Goal: Communication & Community: Ask a question

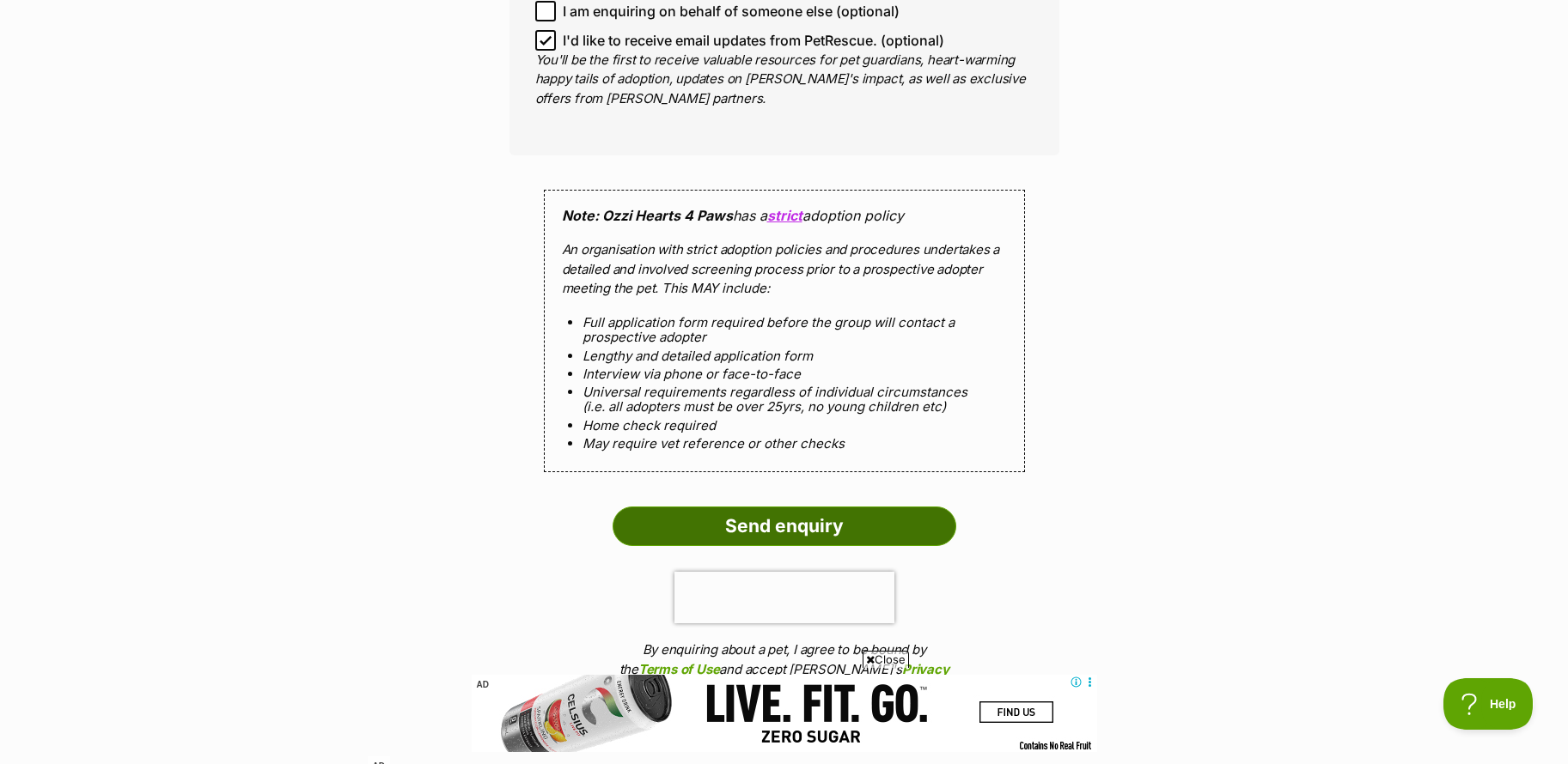
scroll to position [1545, 0]
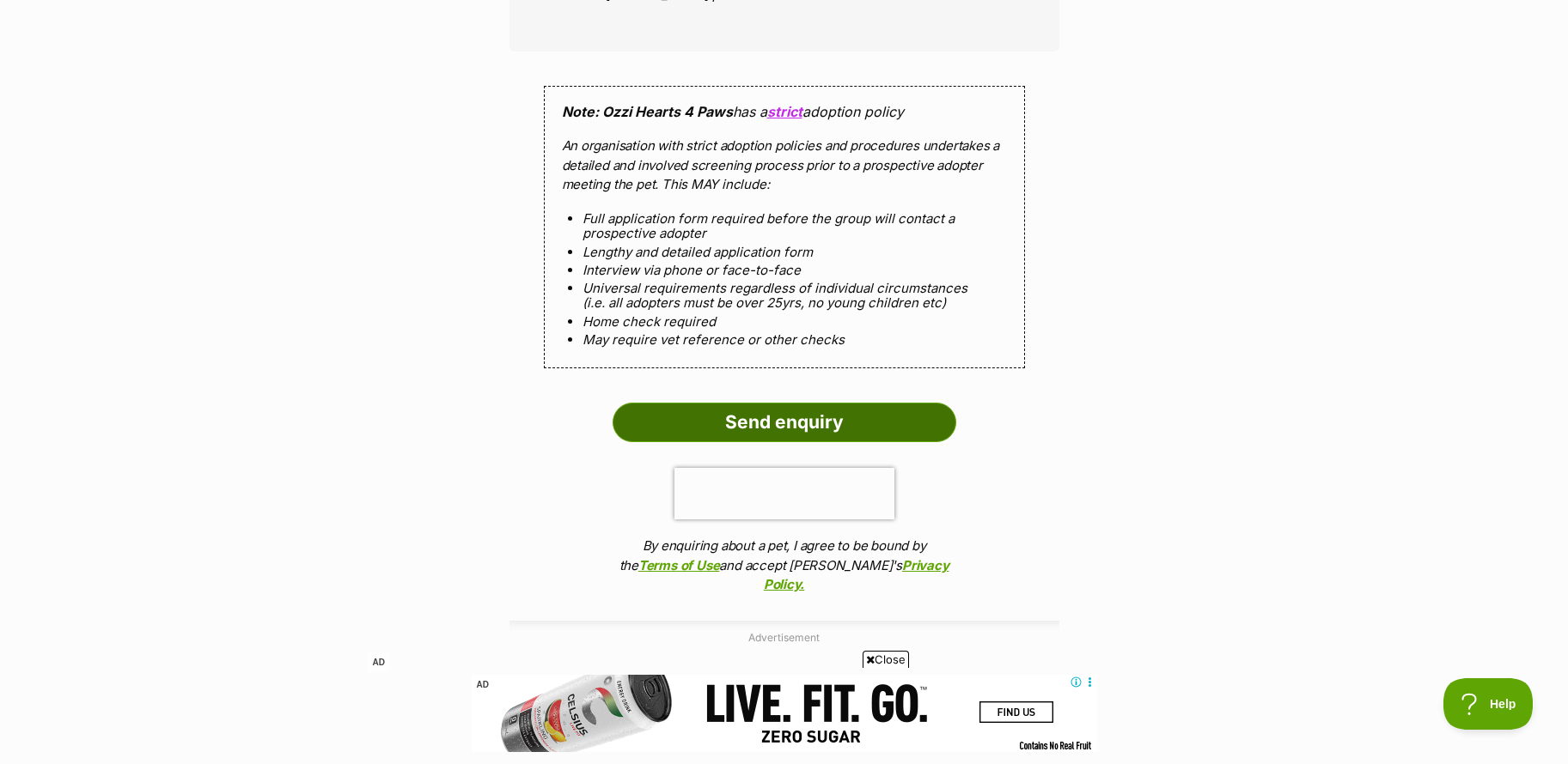
click at [758, 411] on input "Send enquiry" at bounding box center [784, 422] width 343 height 39
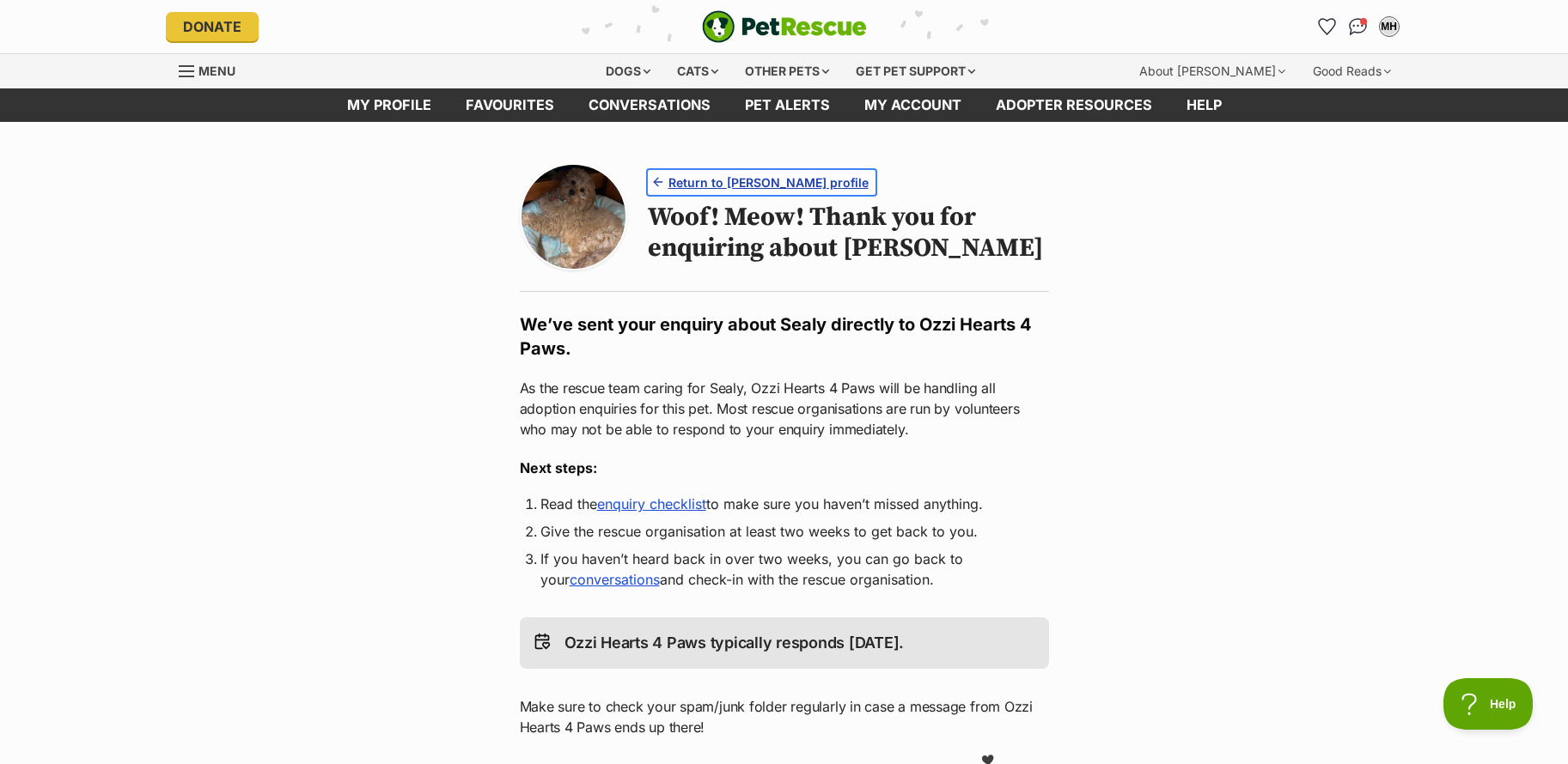
click at [730, 183] on span "Return to Sealy's profile" at bounding box center [769, 182] width 200 height 18
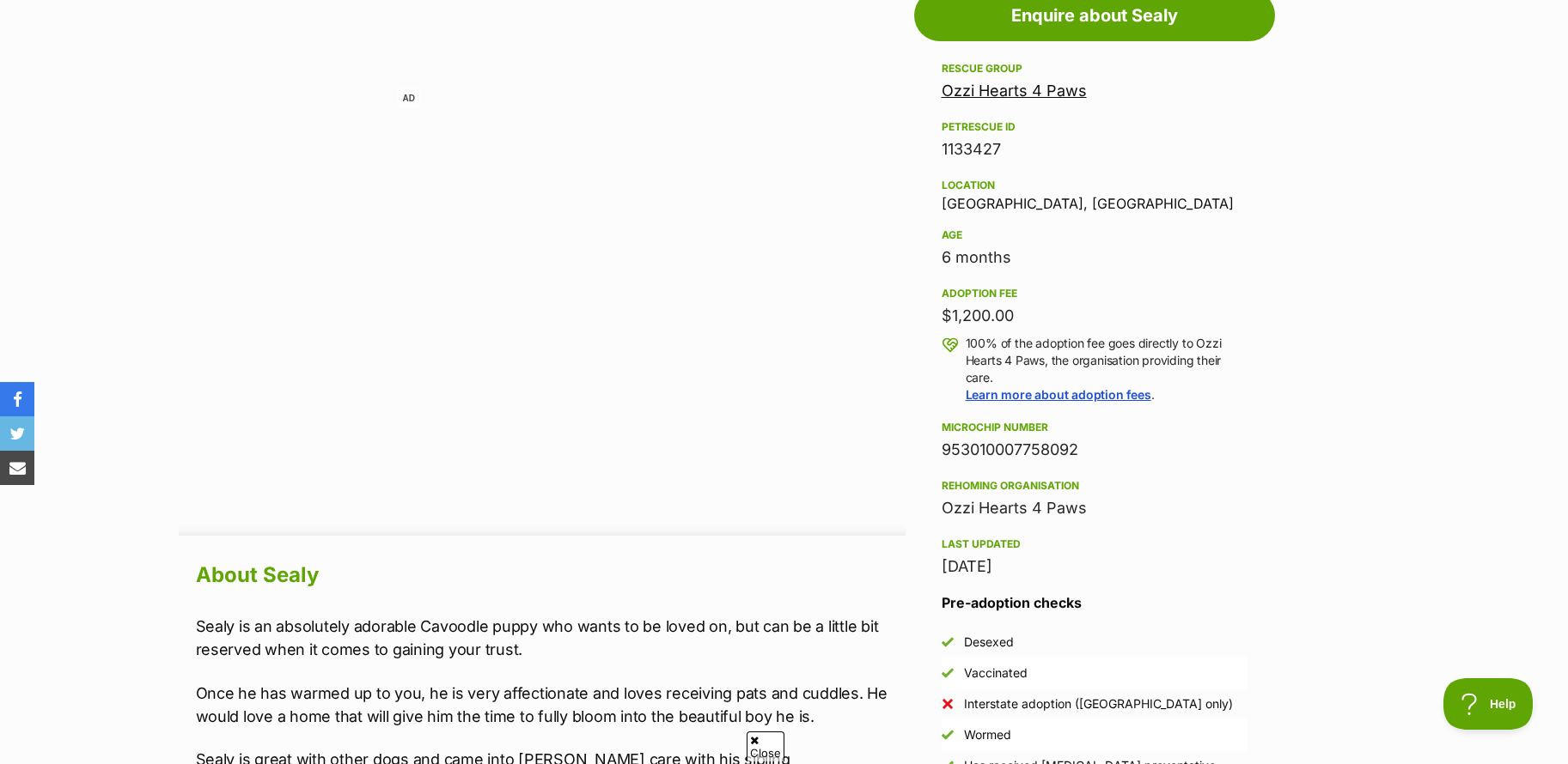
scroll to position [944, 0]
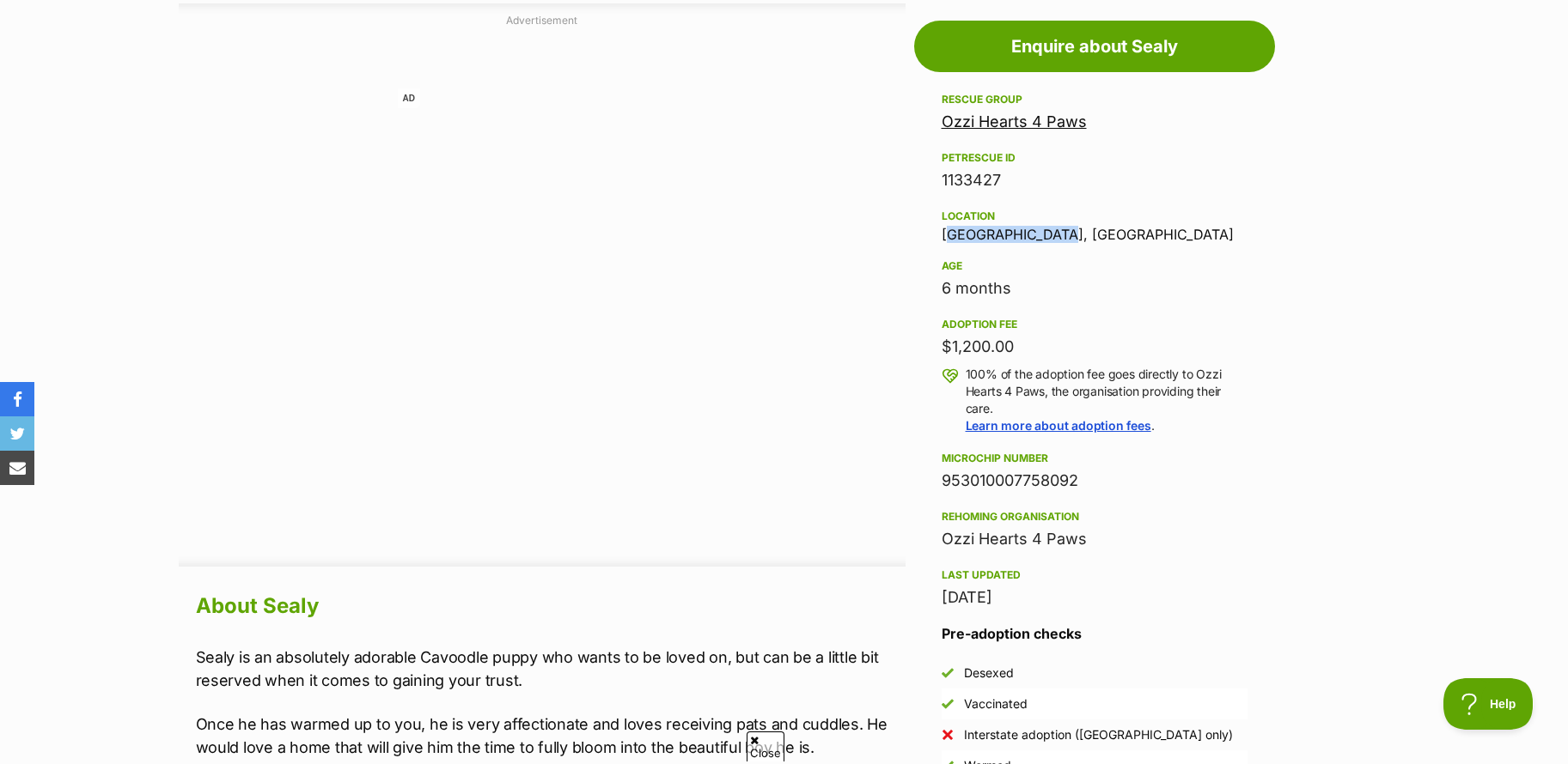
drag, startPoint x: 940, startPoint y: 231, endPoint x: 1060, endPoint y: 233, distance: 120.0
click at [1060, 233] on div "Location Bateau Bay, NSW" at bounding box center [1094, 224] width 306 height 36
copy div "Bateau Bay, NSW"
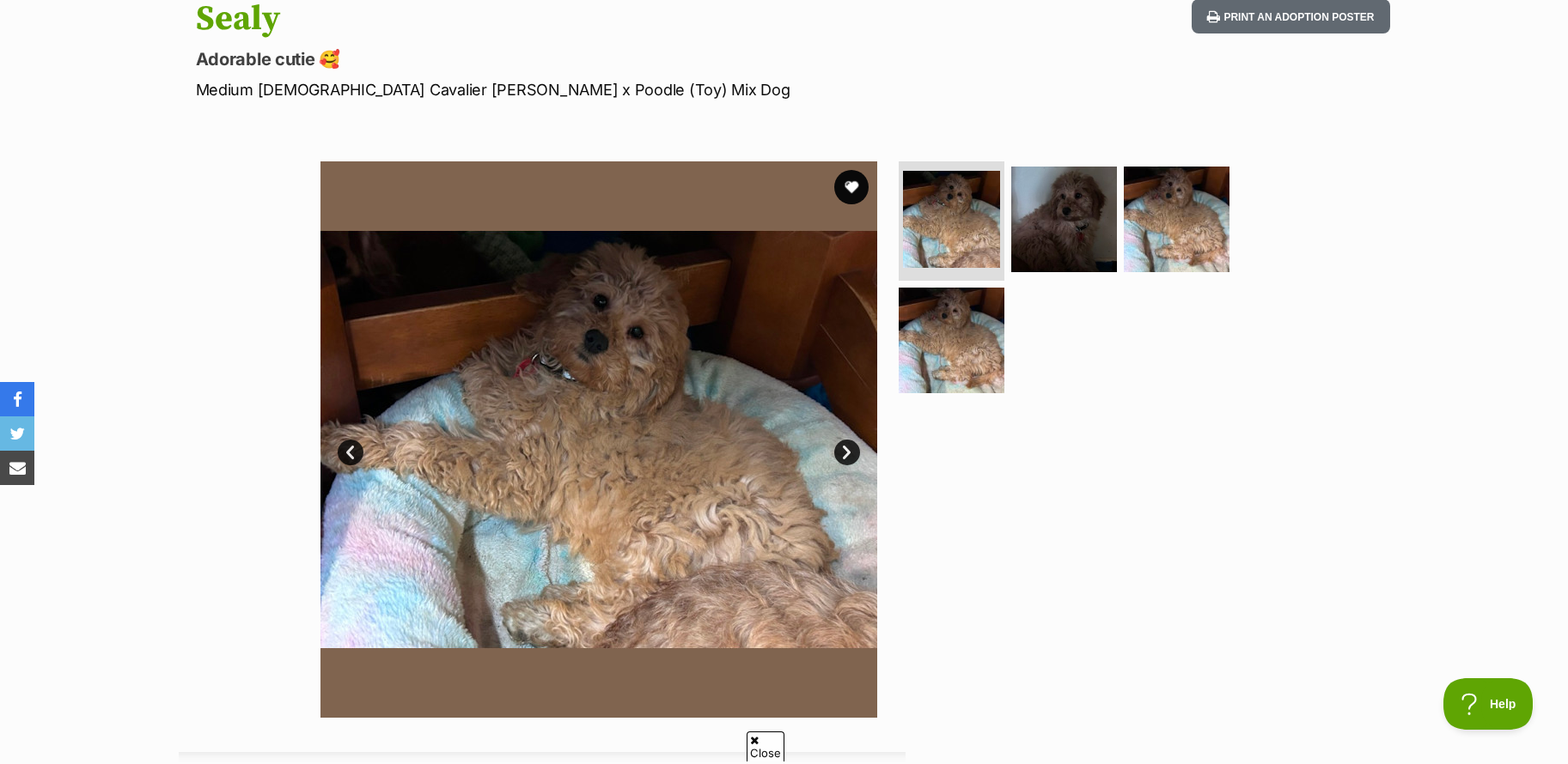
scroll to position [172, 0]
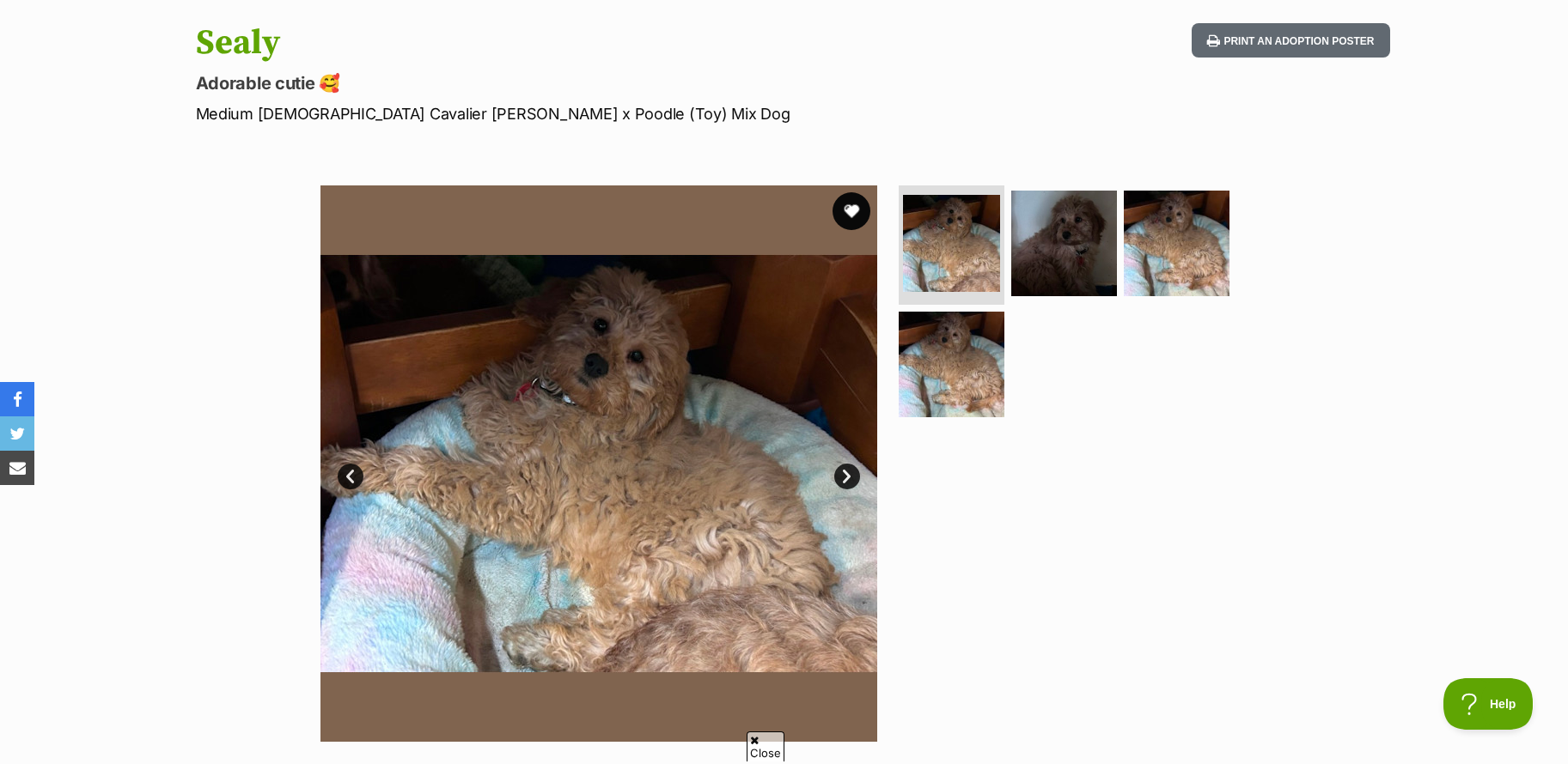
click at [852, 209] on button "favourite" at bounding box center [851, 210] width 37 height 37
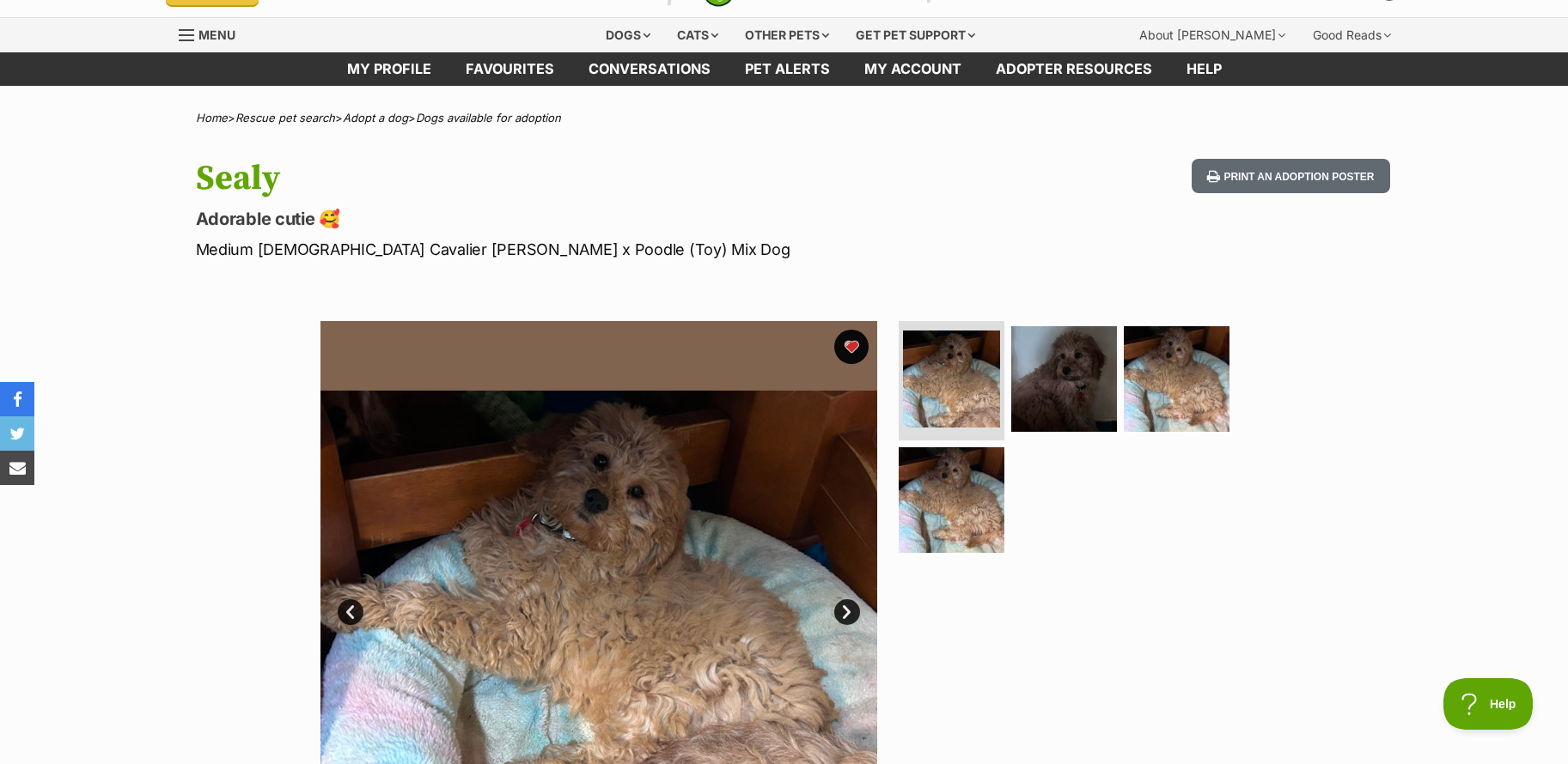
scroll to position [0, 0]
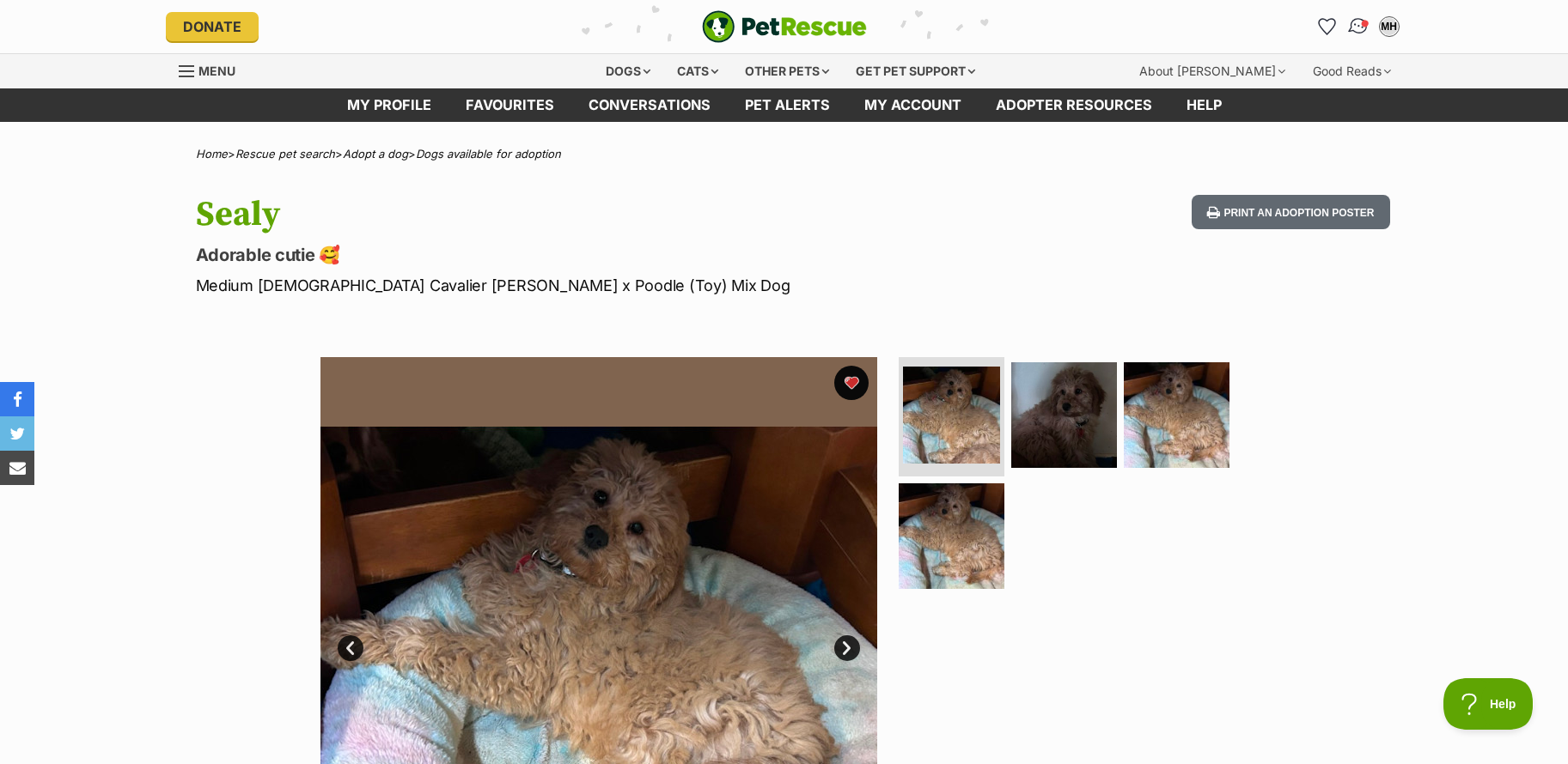
click at [1360, 22] on span "Conversations" at bounding box center [1364, 23] width 8 height 8
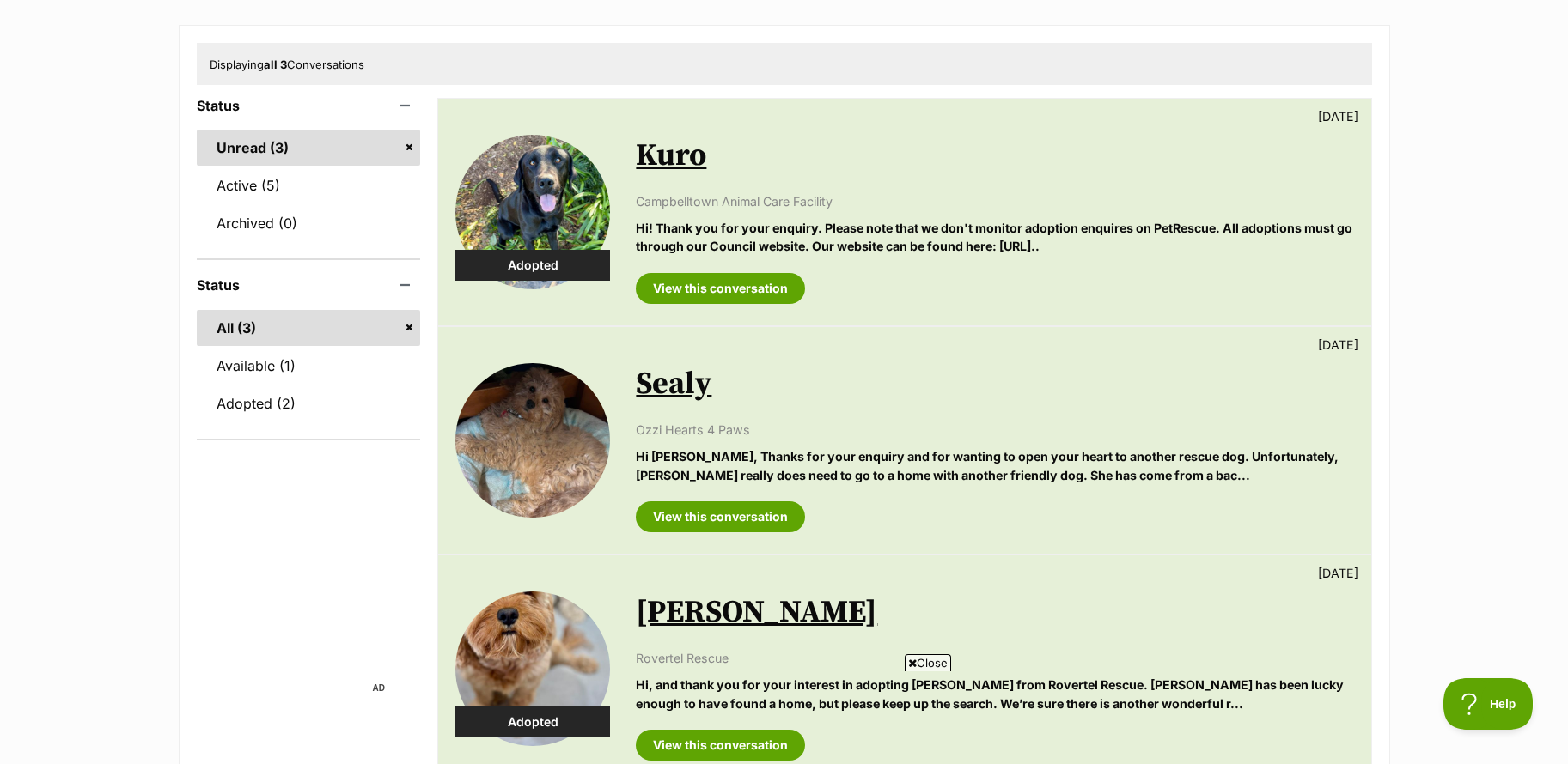
scroll to position [172, 0]
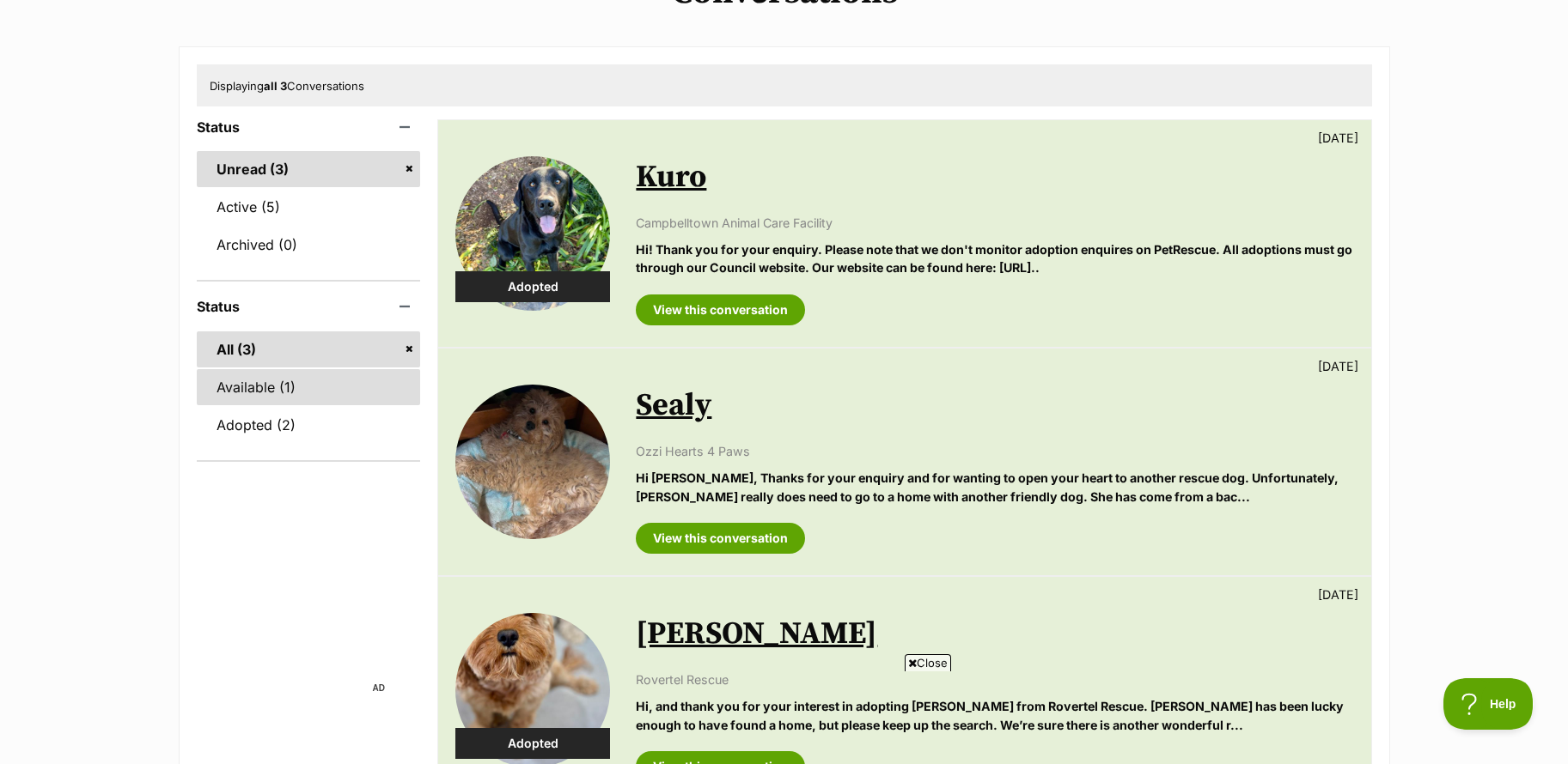
click at [235, 386] on link "Available (1)" at bounding box center [309, 387] width 224 height 36
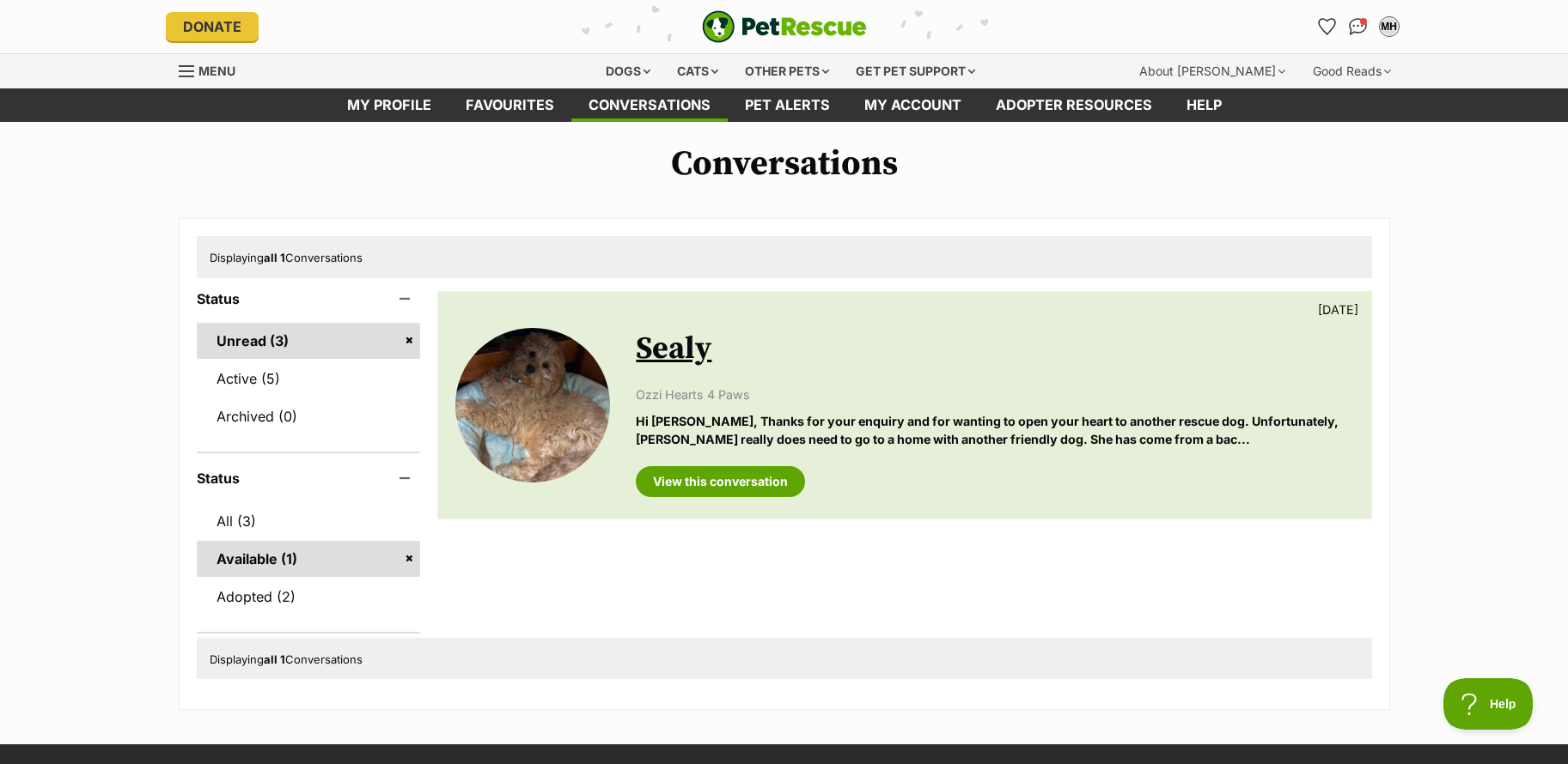
click at [666, 350] on link "Sealy" at bounding box center [673, 349] width 76 height 38
click at [670, 351] on link "Sealy" at bounding box center [673, 349] width 76 height 38
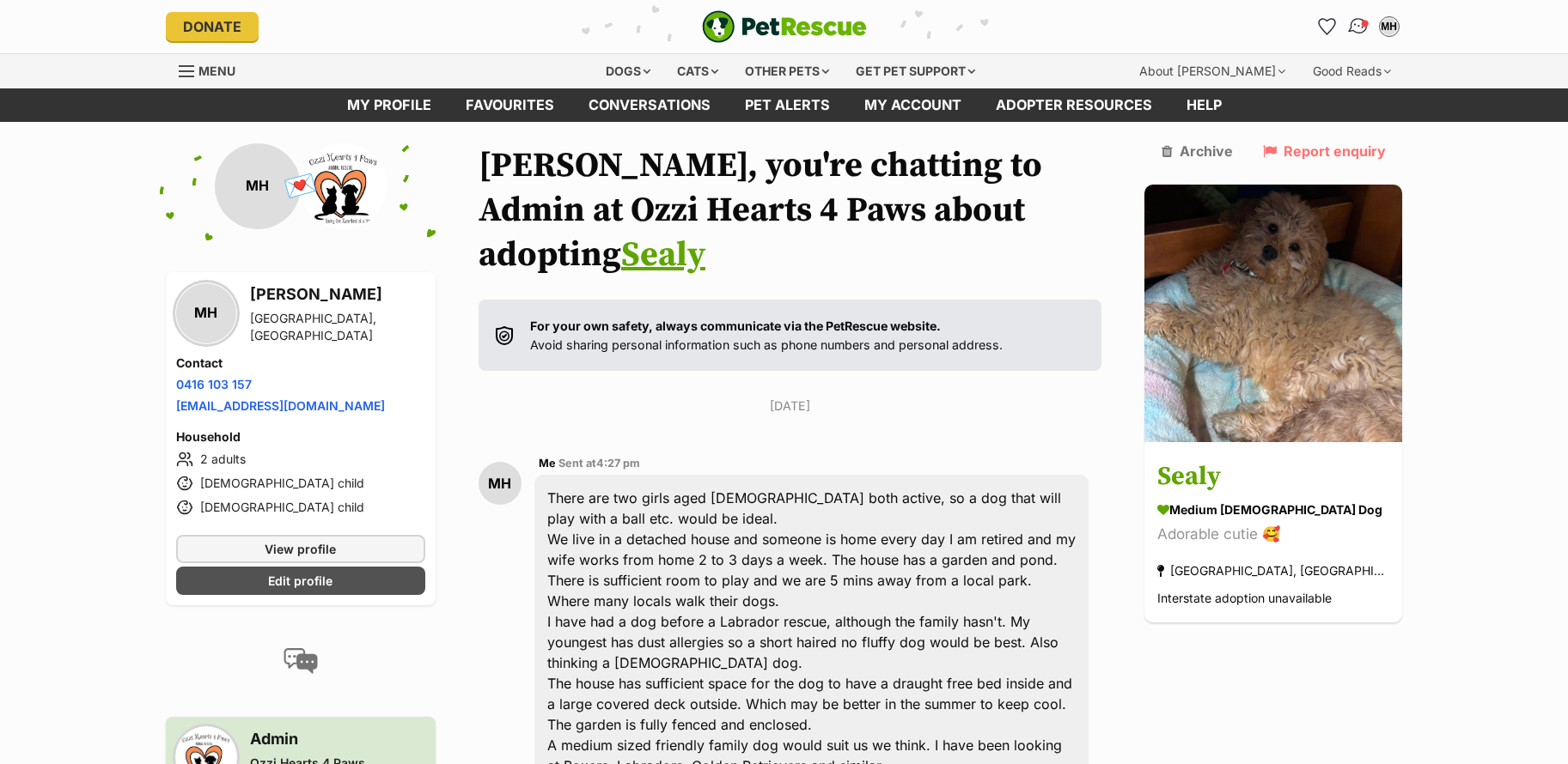
click at [1356, 26] on img "Conversations" at bounding box center [1357, 26] width 23 height 23
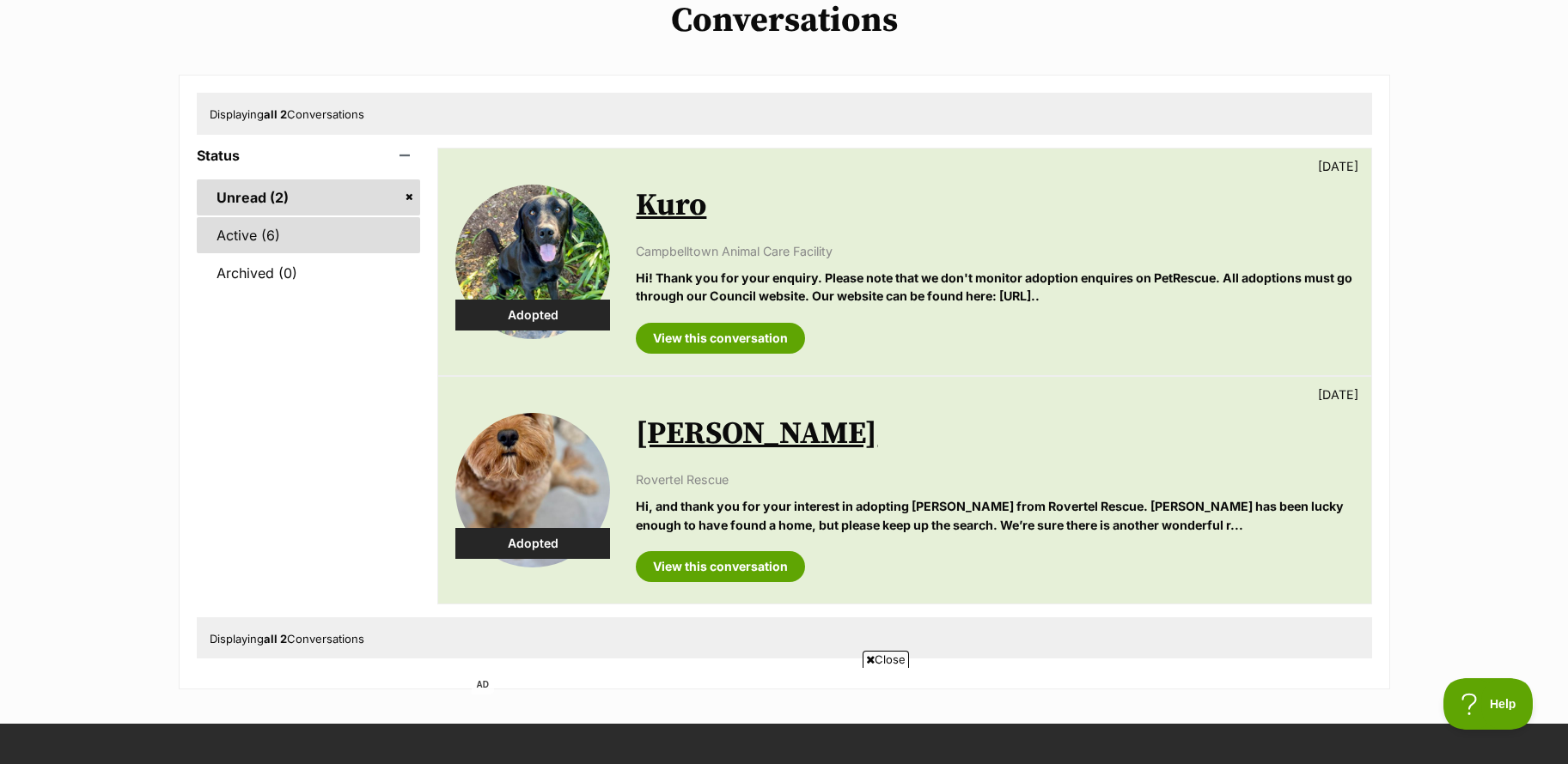
scroll to position [86, 0]
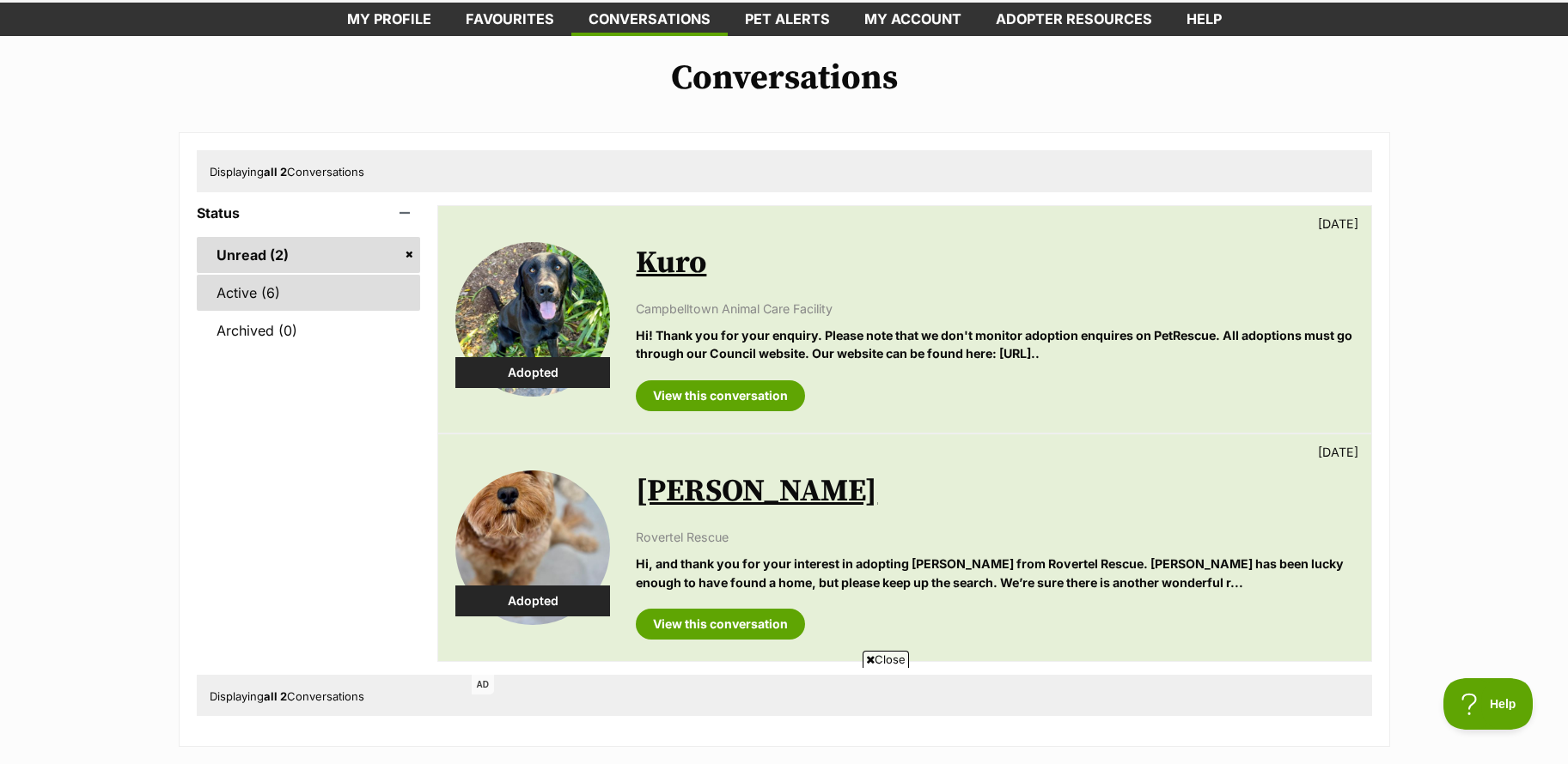
click at [248, 293] on link "Active (6)" at bounding box center [309, 293] width 224 height 36
click at [244, 294] on link "Active (6)" at bounding box center [309, 293] width 224 height 36
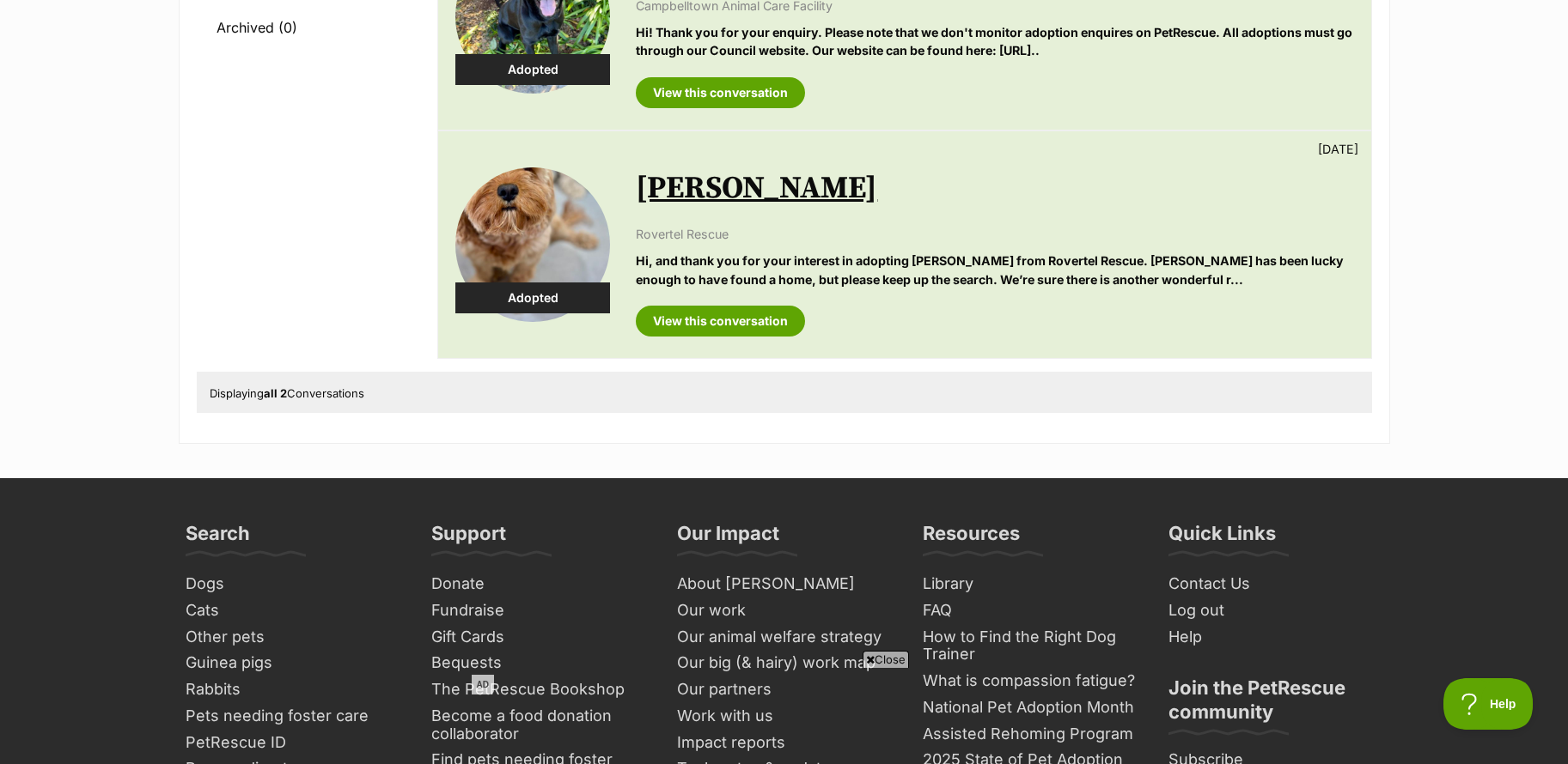
scroll to position [429, 0]
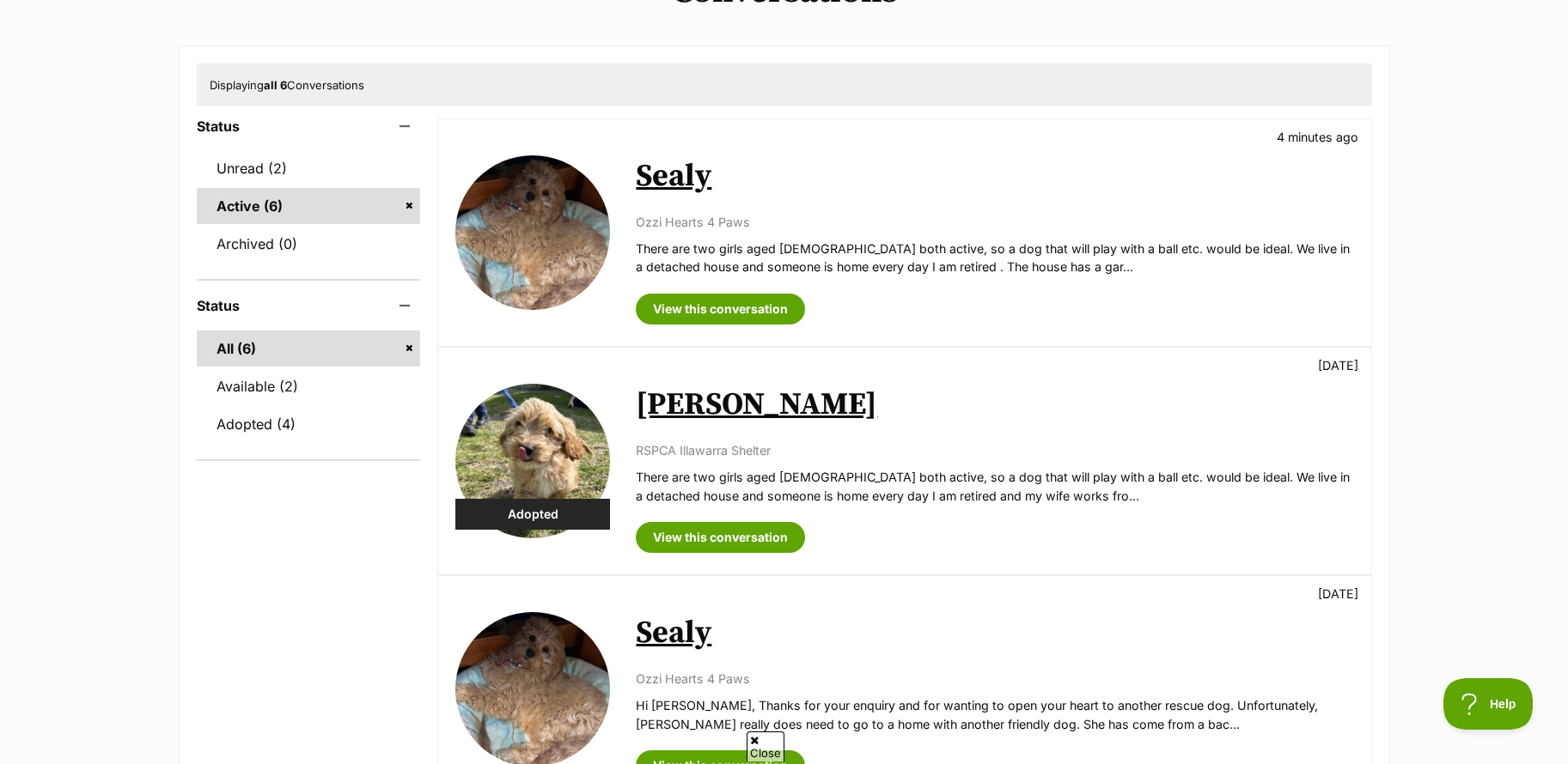
scroll to position [172, 0]
click at [657, 178] on link "Sealy" at bounding box center [673, 177] width 76 height 38
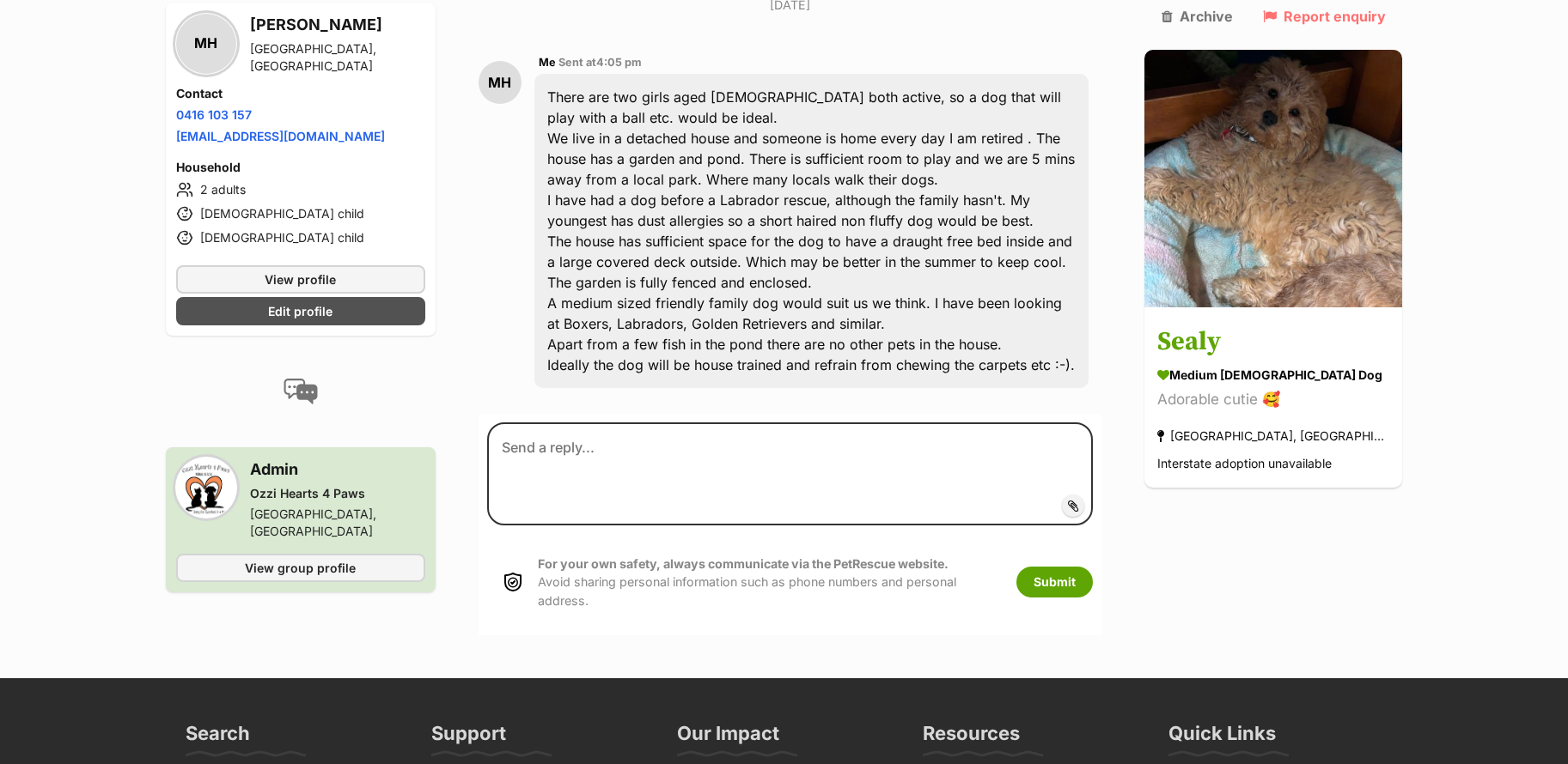
scroll to position [429, 0]
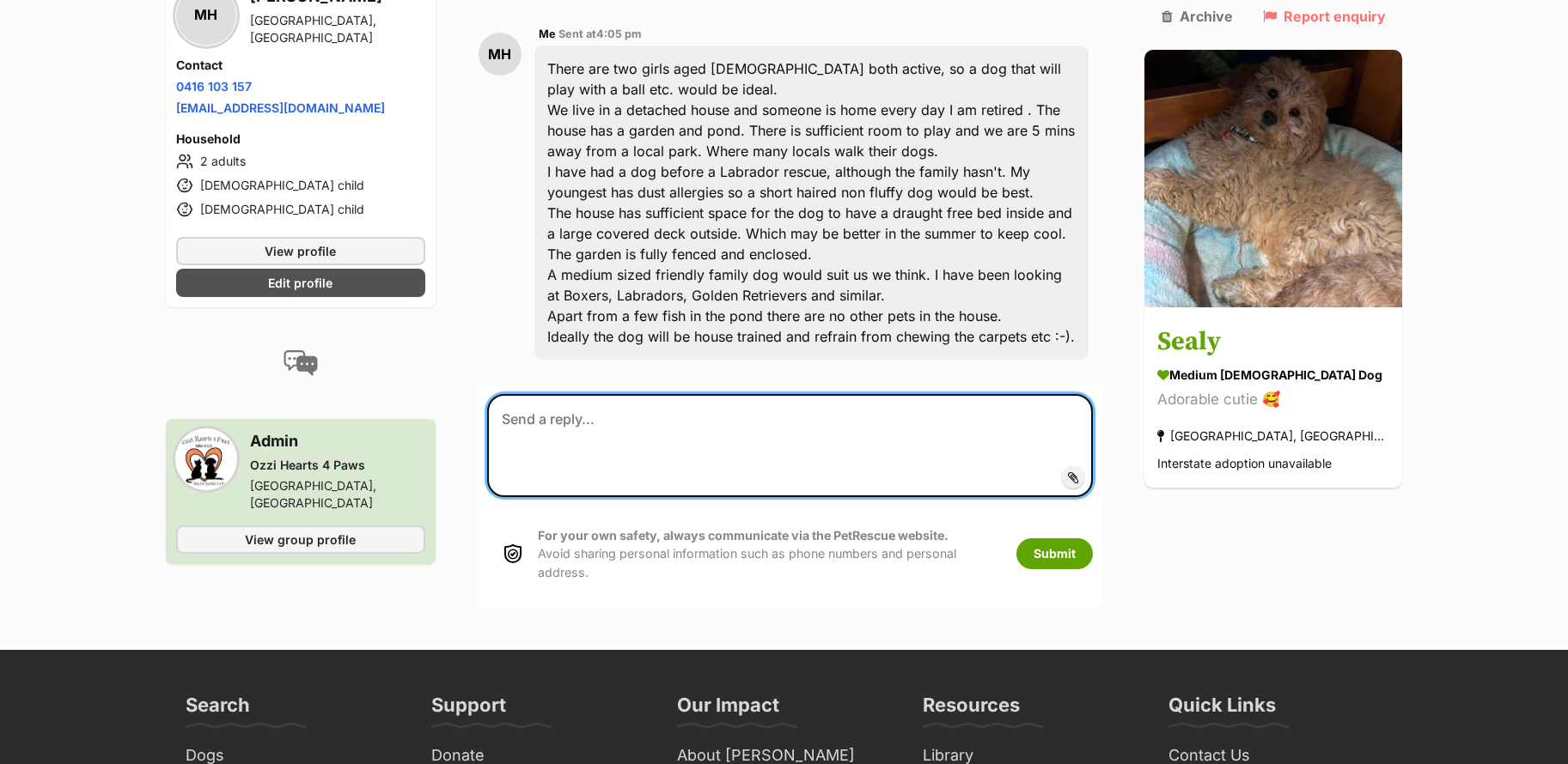
click at [619, 394] on textarea at bounding box center [791, 445] width 607 height 103
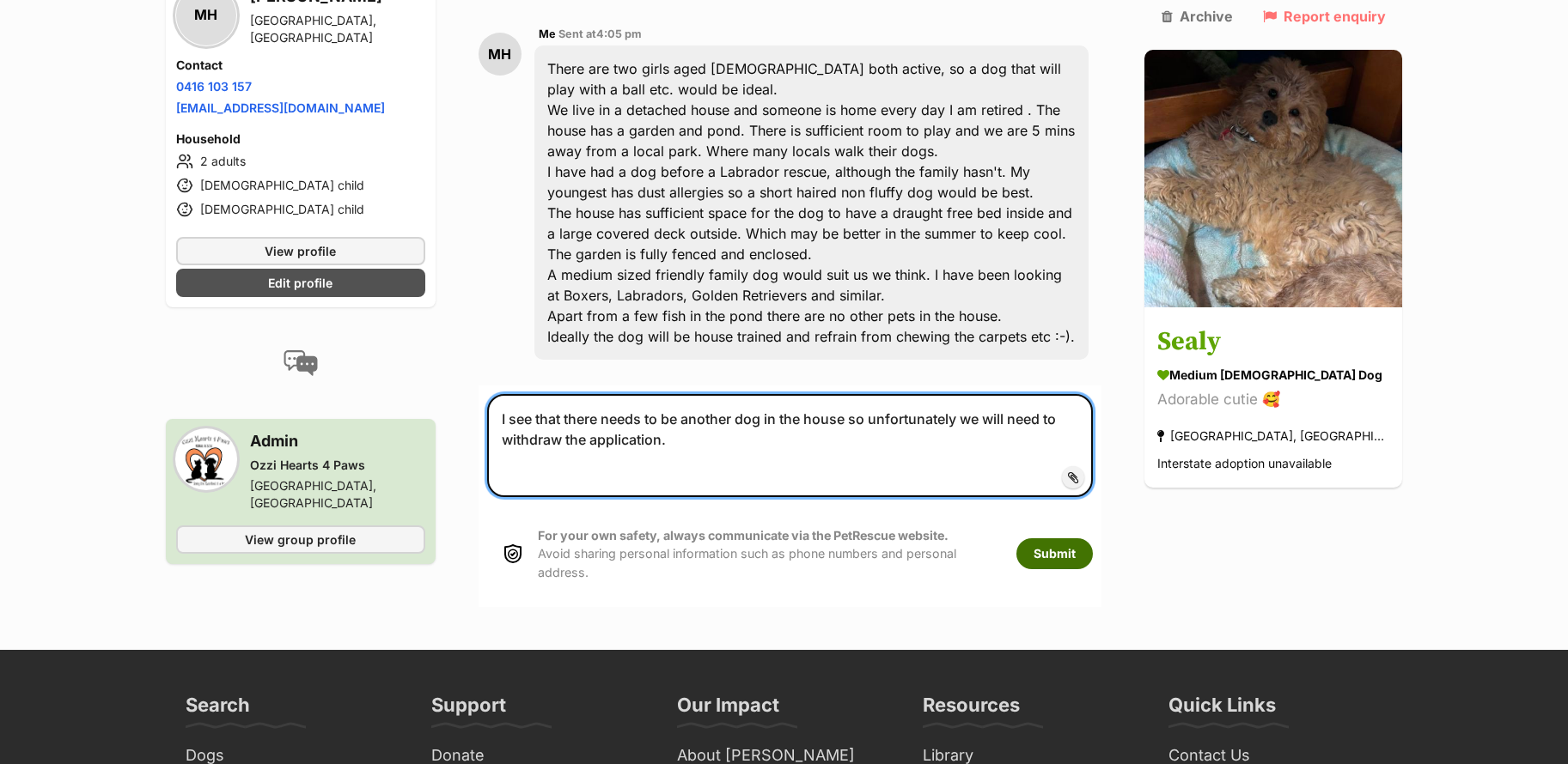
type textarea "I see that there needs to be another dog in the house so unfortunately we will …"
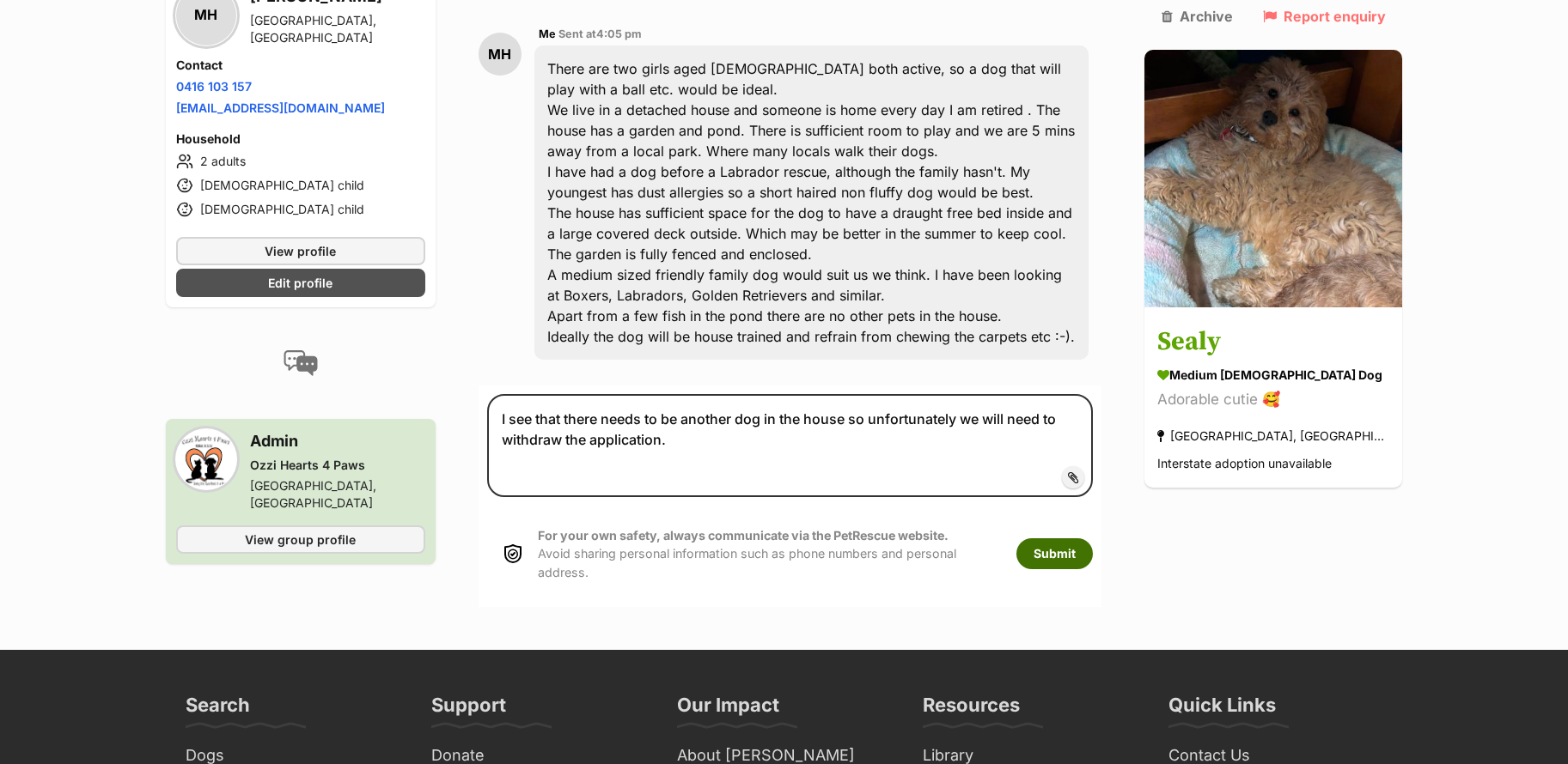
click at [1088, 538] on button "Submit" at bounding box center [1054, 554] width 77 height 31
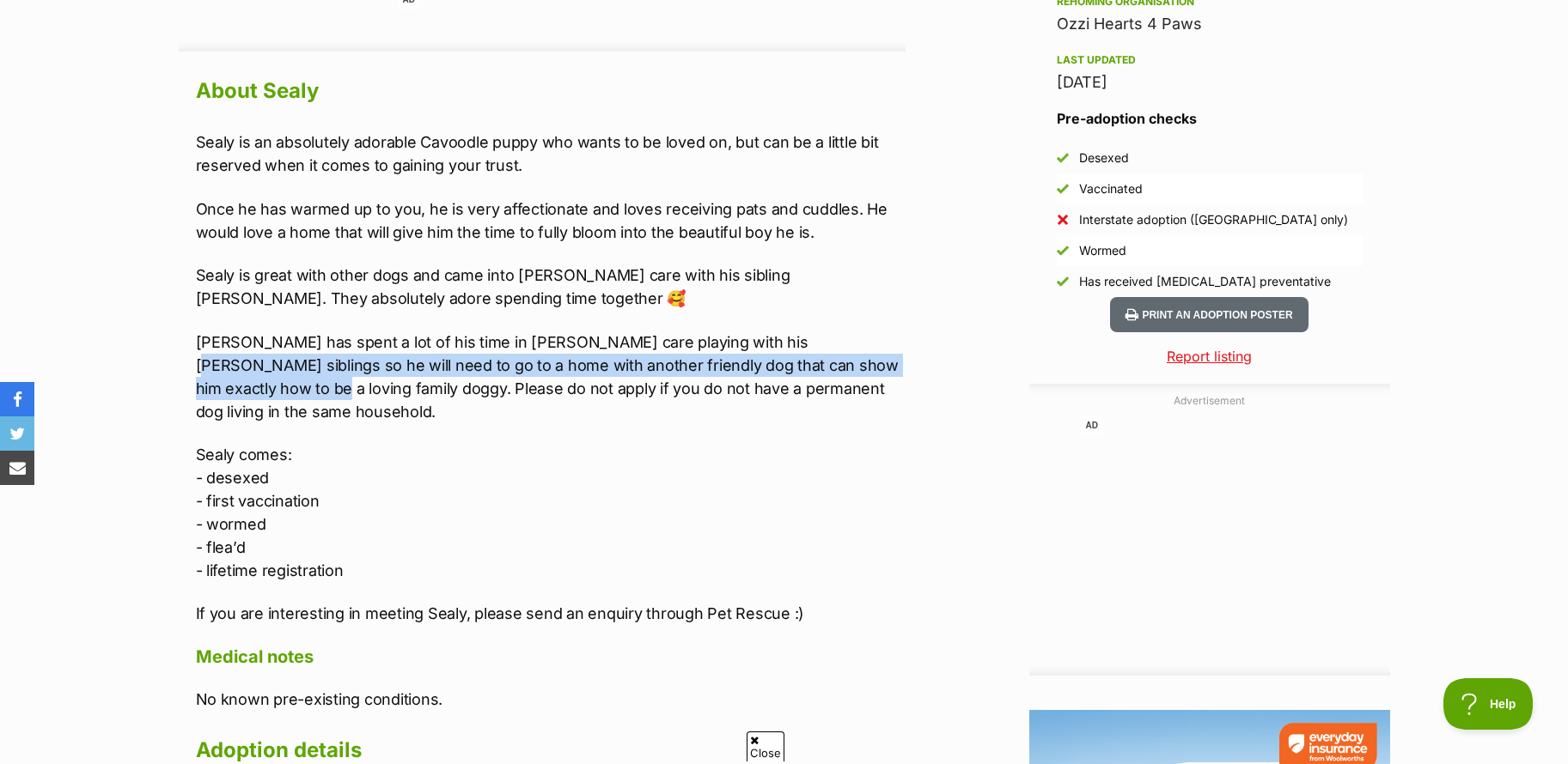
drag, startPoint x: 741, startPoint y: 338, endPoint x: 849, endPoint y: 371, distance: 112.9
click at [849, 371] on p "Sealy has spent a lot of his time in foster care playing with his foster siblin…" at bounding box center [550, 377] width 710 height 93
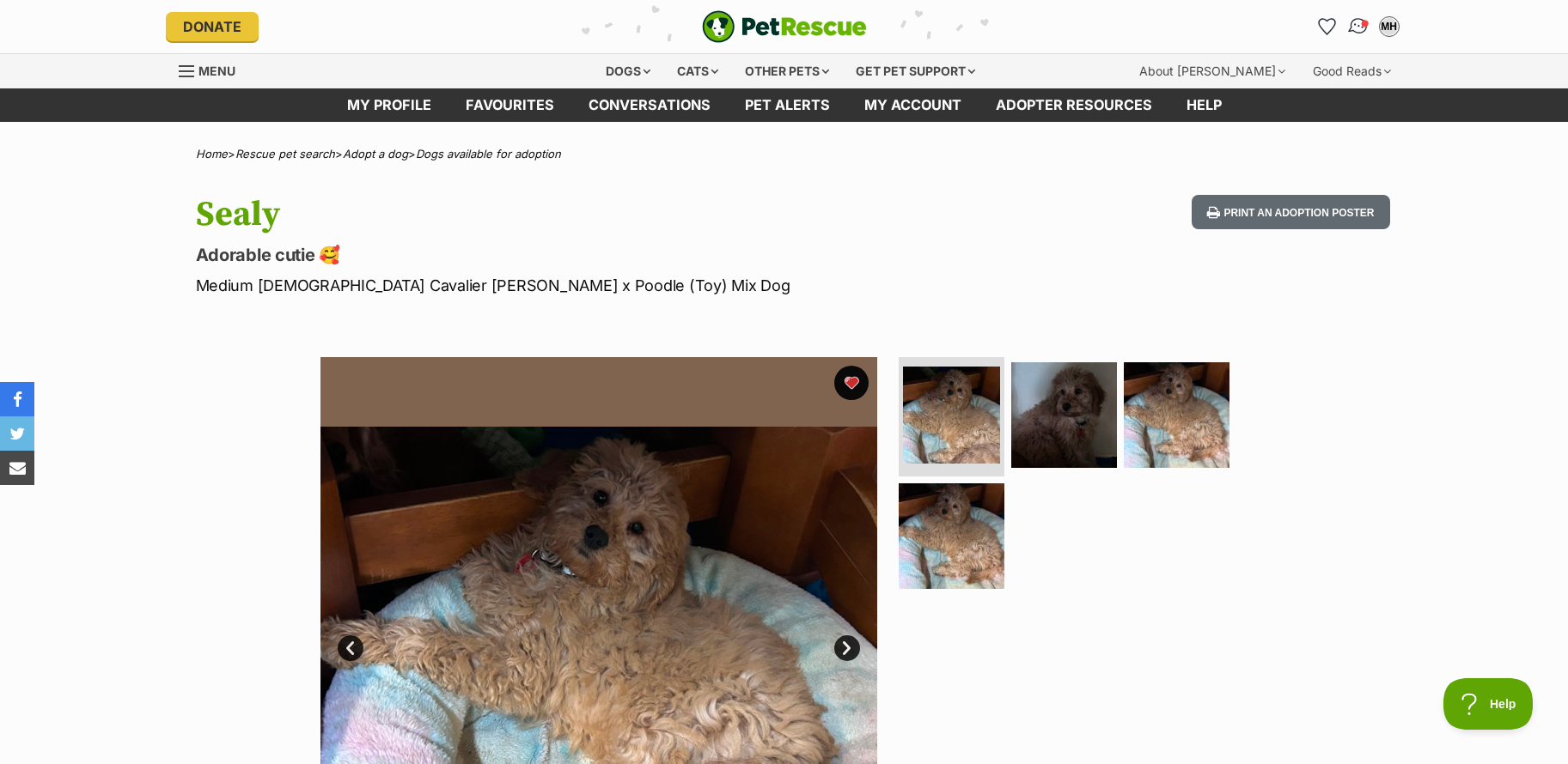
click at [1356, 25] on img "Conversations" at bounding box center [1357, 26] width 23 height 23
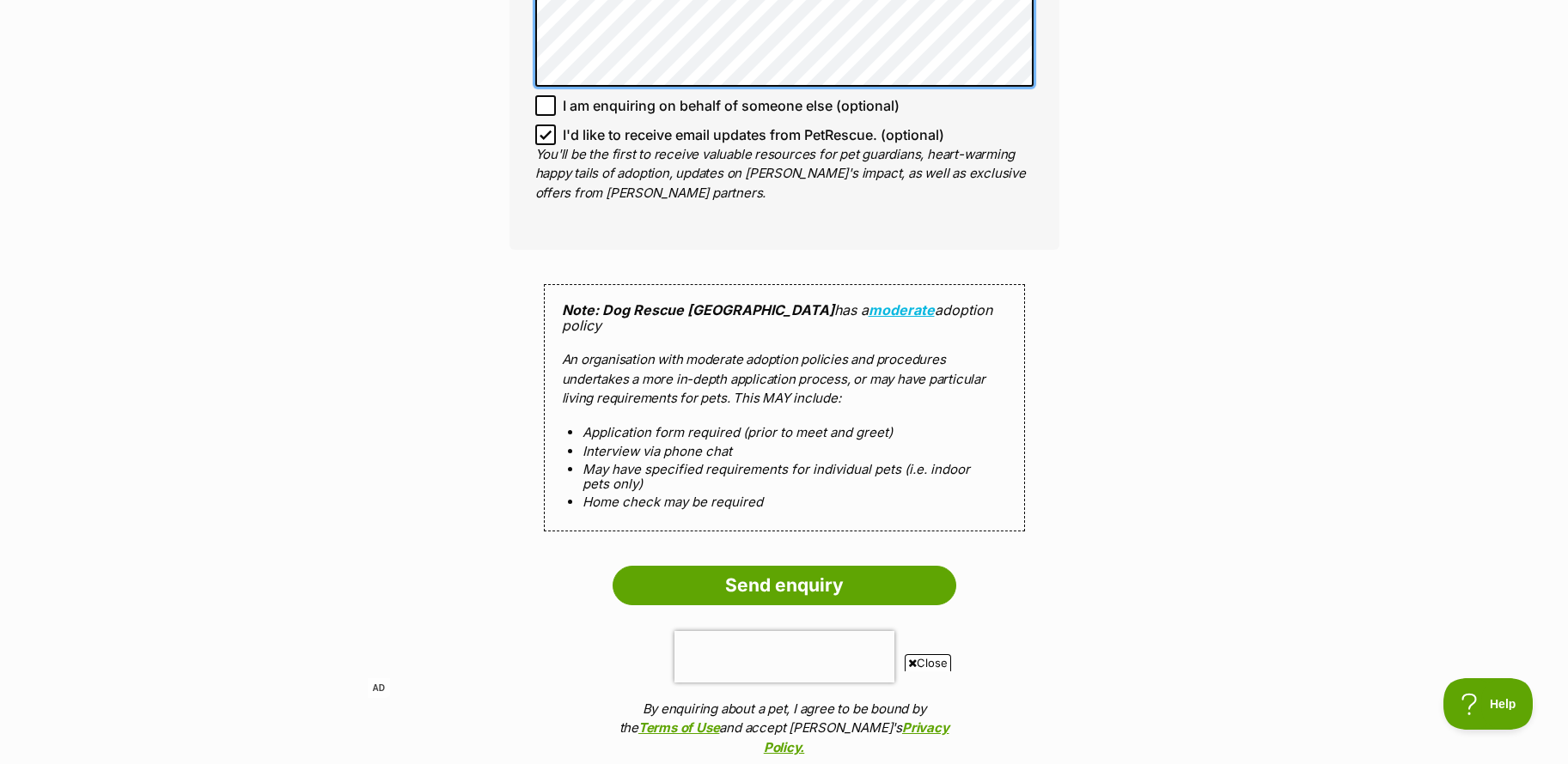
scroll to position [1460, 0]
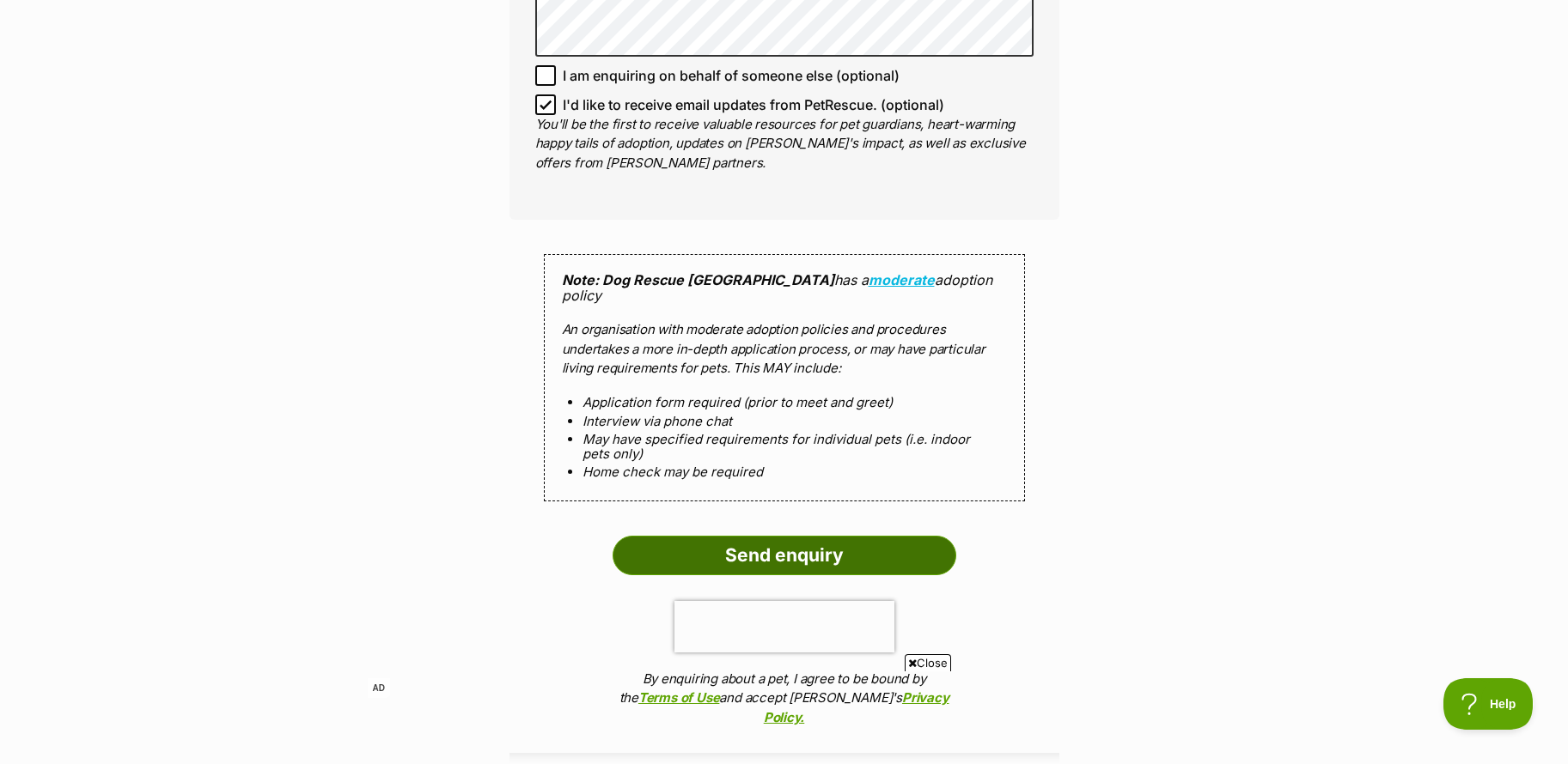
click at [776, 535] on input "Send enquiry" at bounding box center [784, 555] width 343 height 39
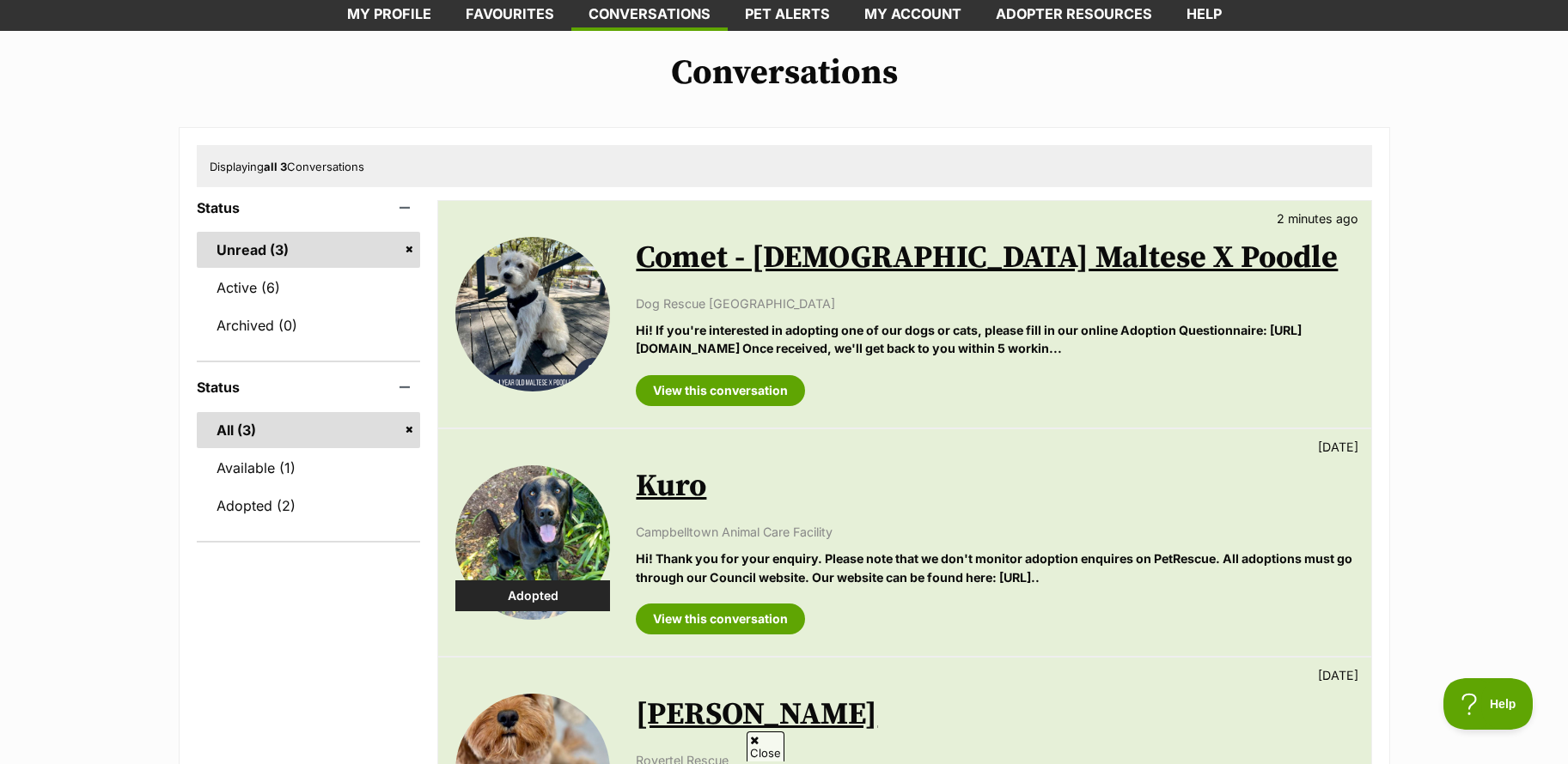
scroll to position [86, 0]
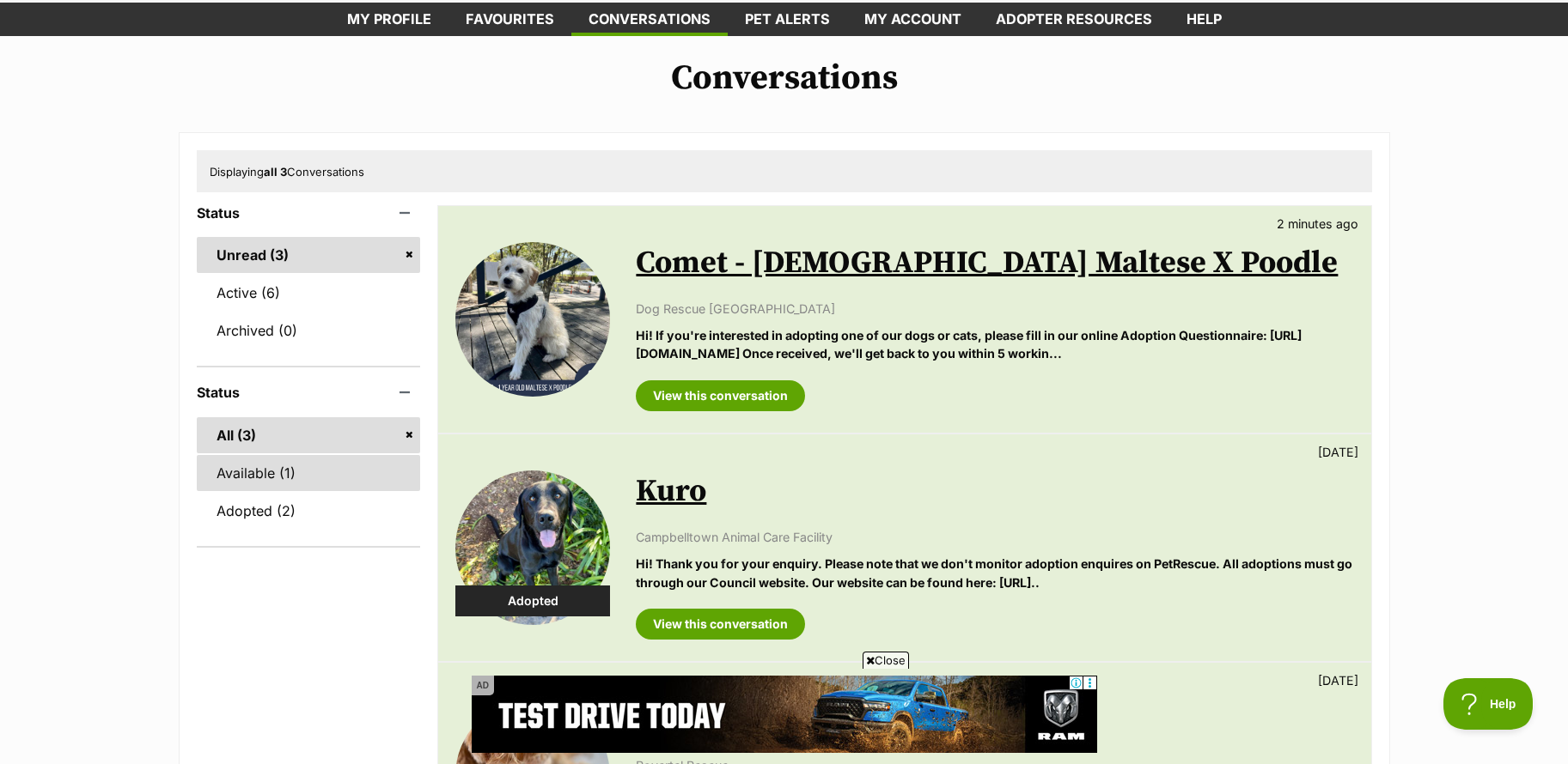
click at [242, 471] on link "Available (1)" at bounding box center [309, 474] width 224 height 36
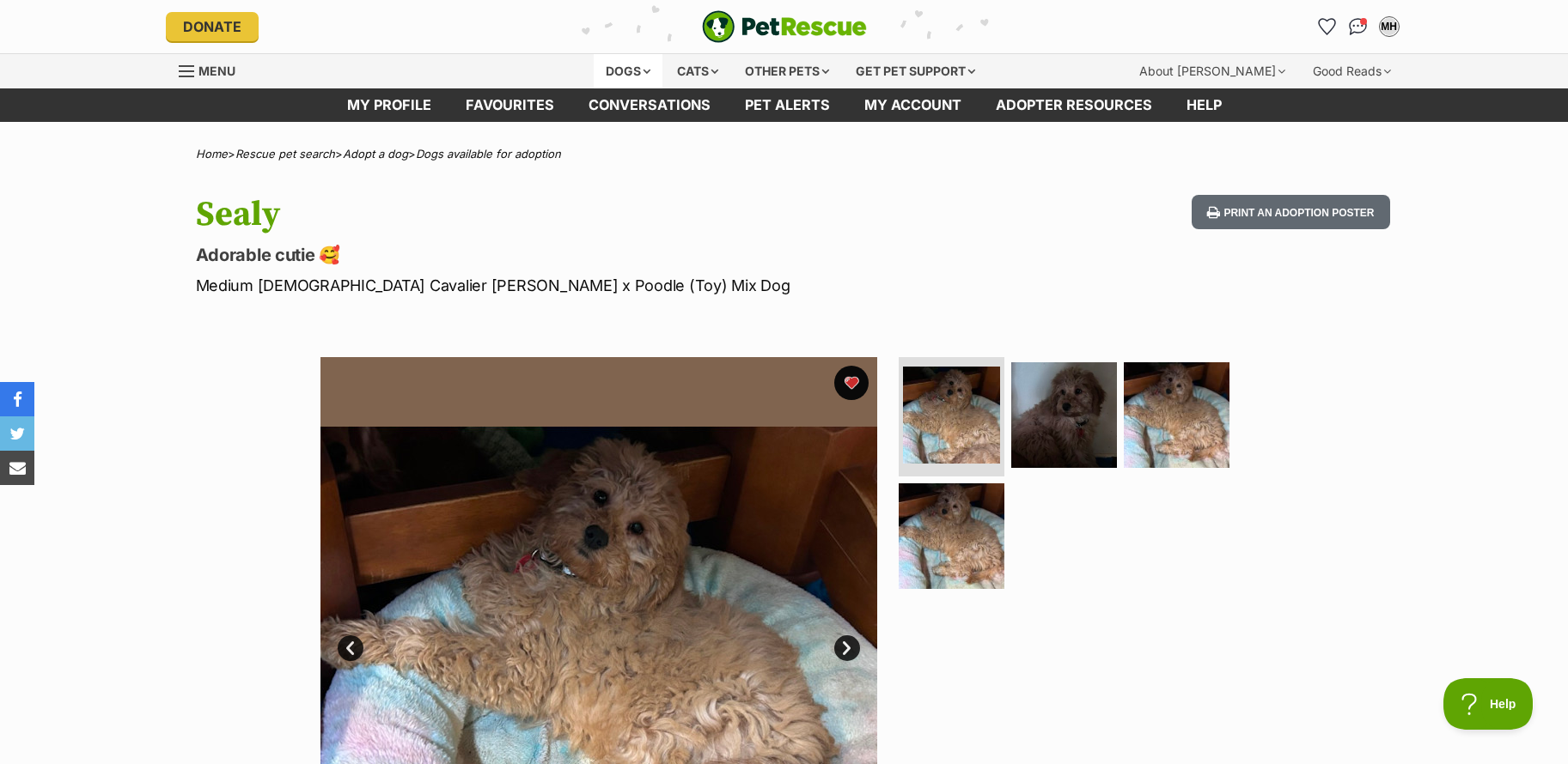
click at [619, 68] on div "Dogs" at bounding box center [627, 71] width 68 height 35
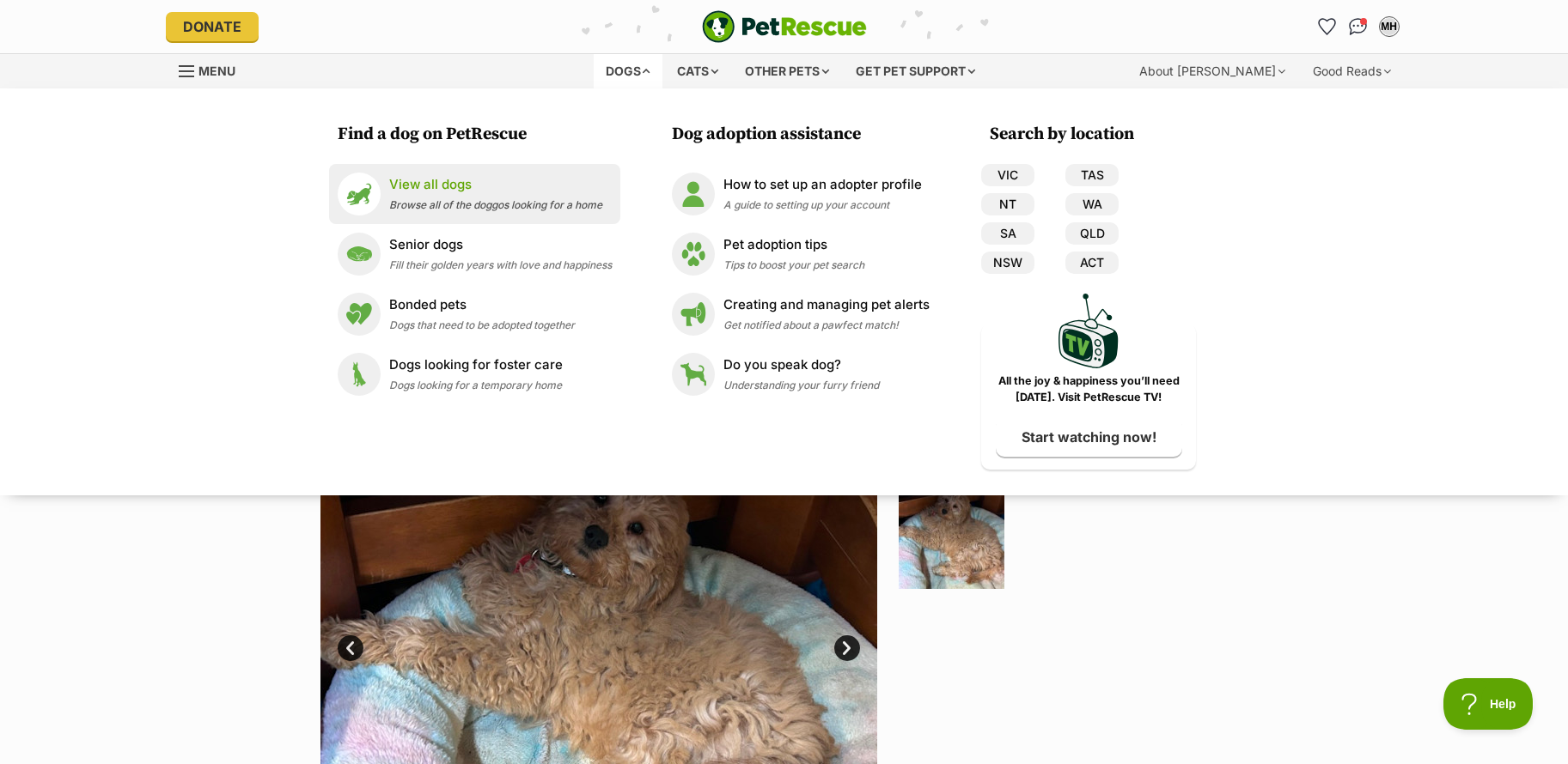
click at [446, 192] on p "View all dogs" at bounding box center [496, 185] width 213 height 20
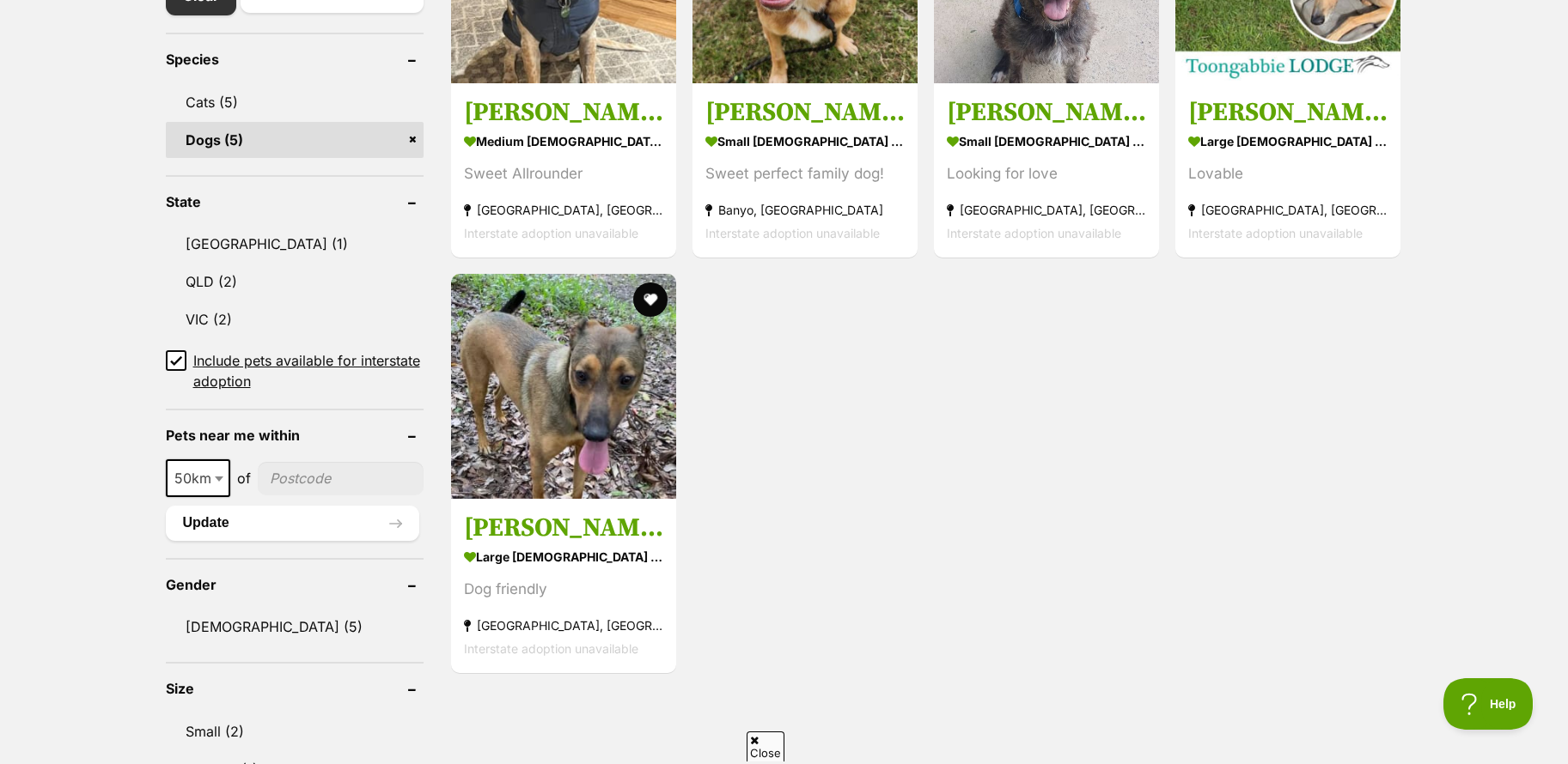
scroll to position [515, 0]
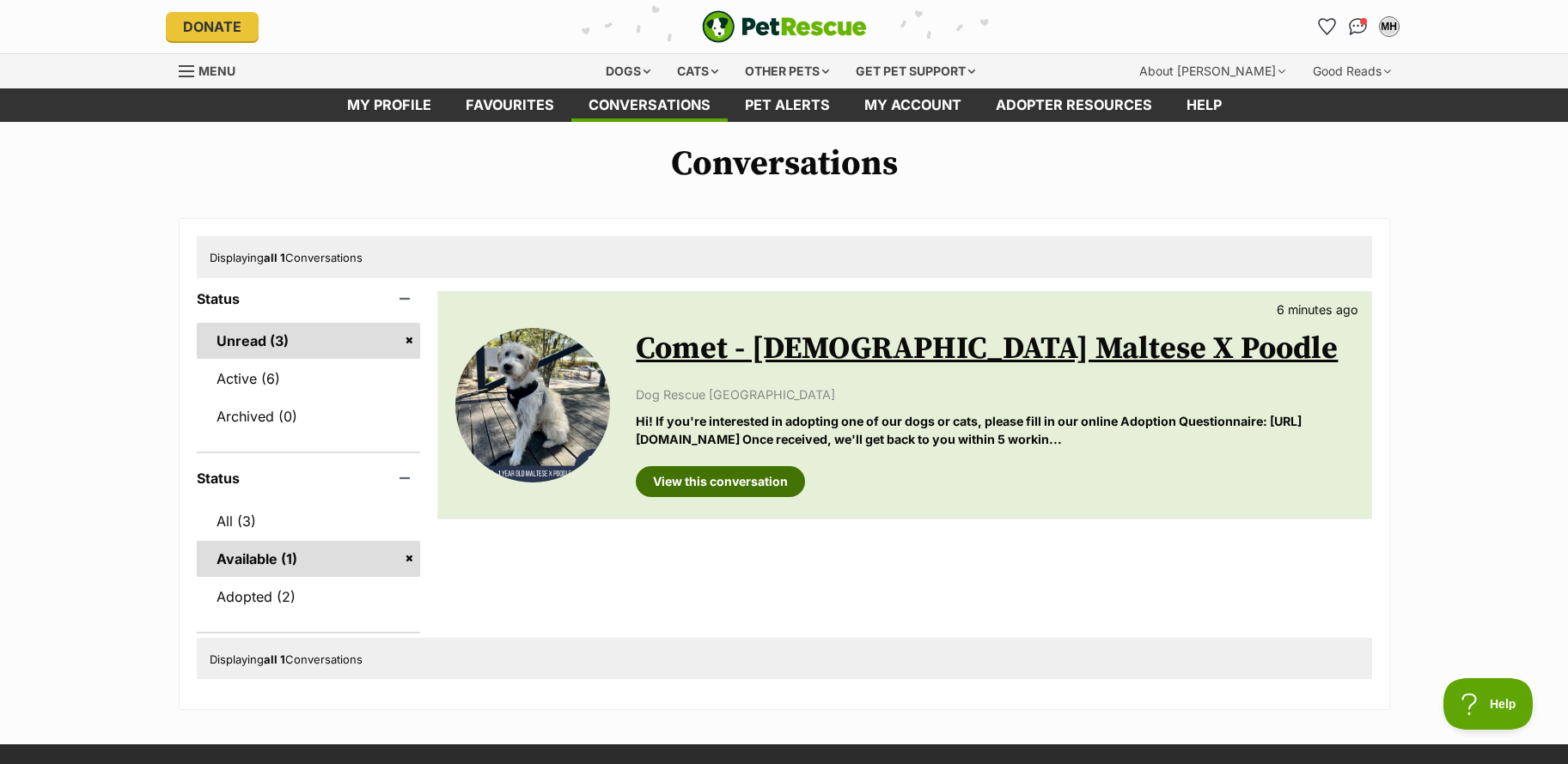
click at [716, 477] on link "View this conversation" at bounding box center [721, 482] width 169 height 31
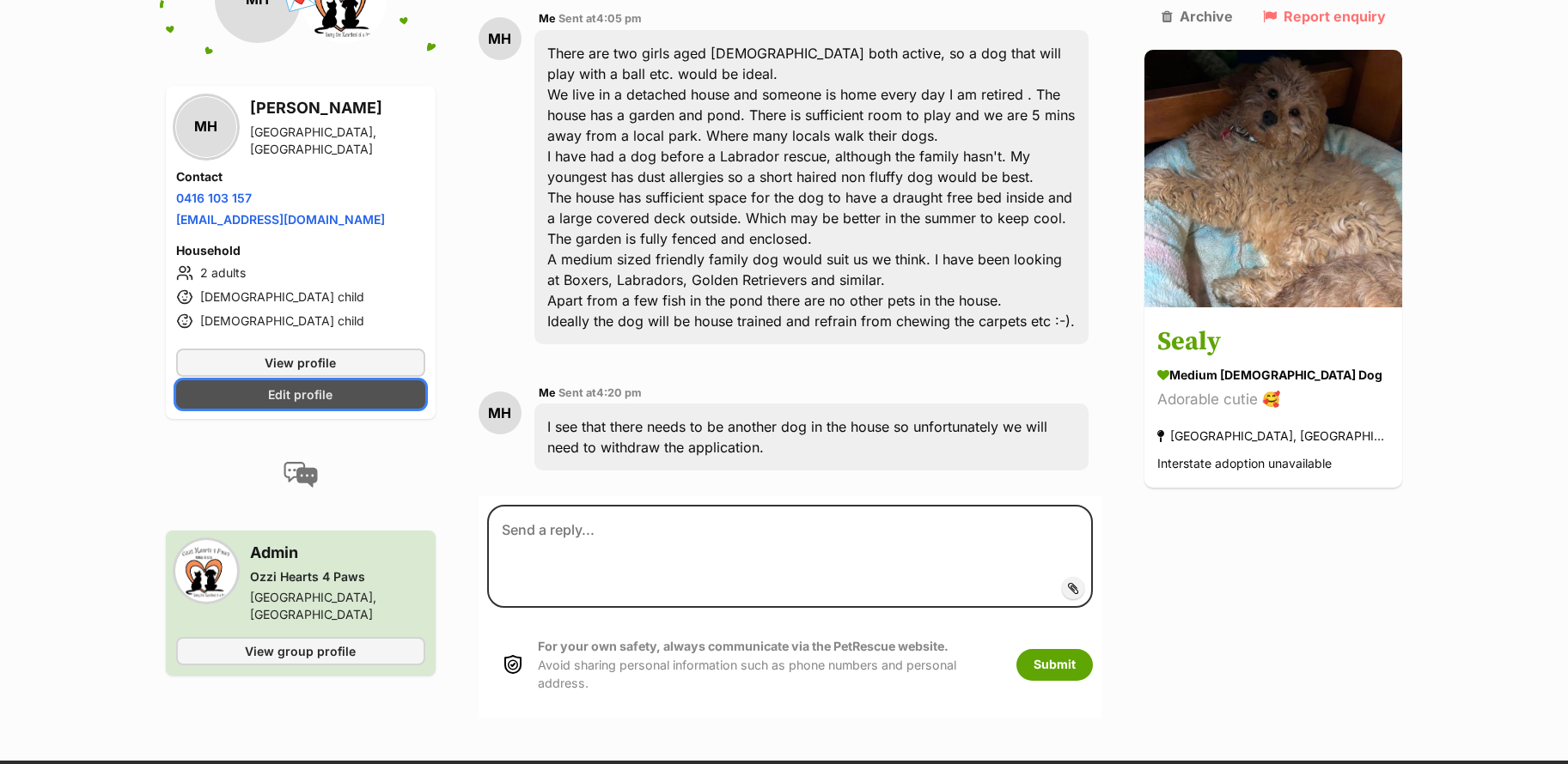
click at [291, 384] on span "Edit profile" at bounding box center [300, 393] width 65 height 18
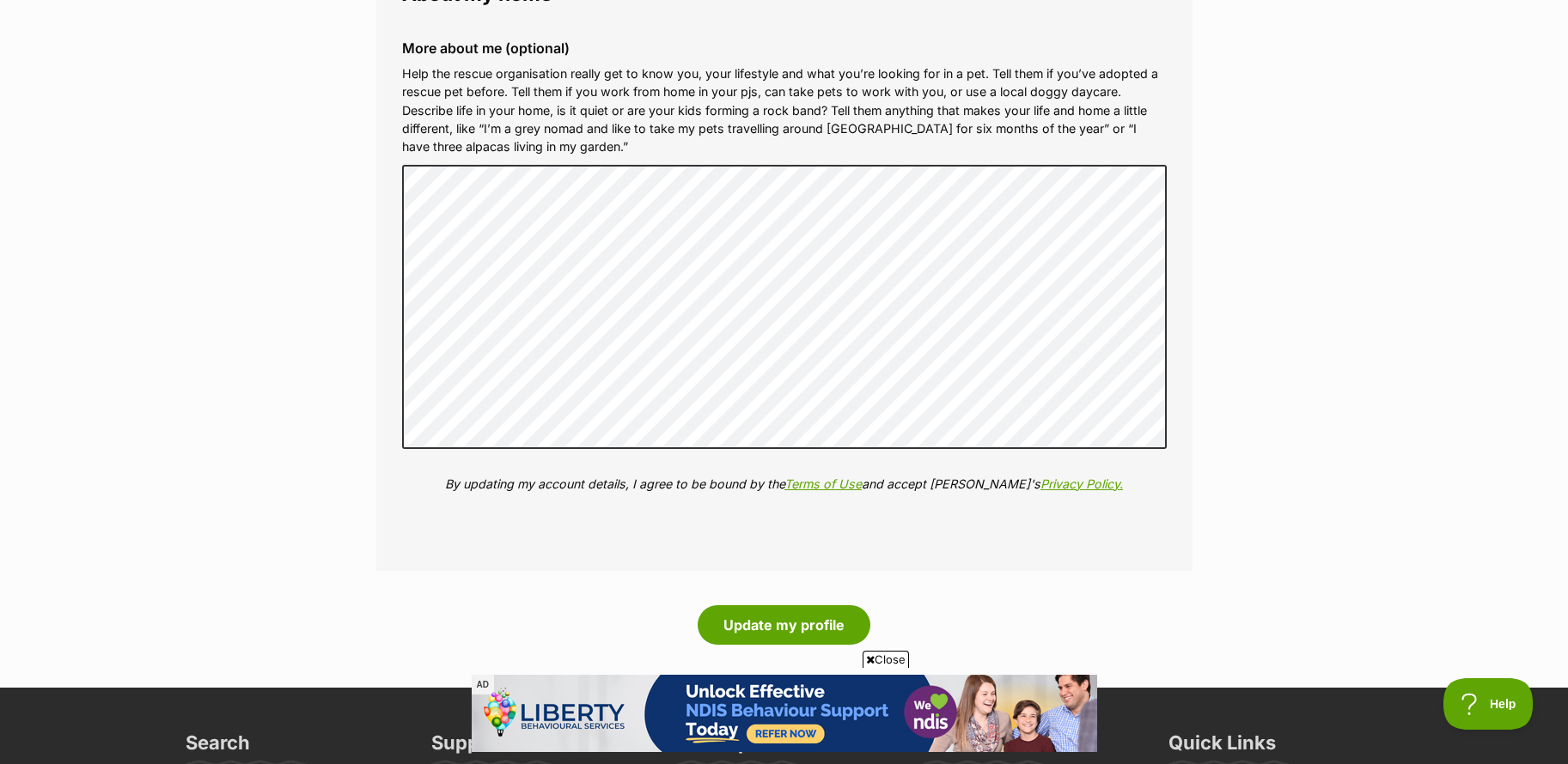
scroll to position [1975, 0]
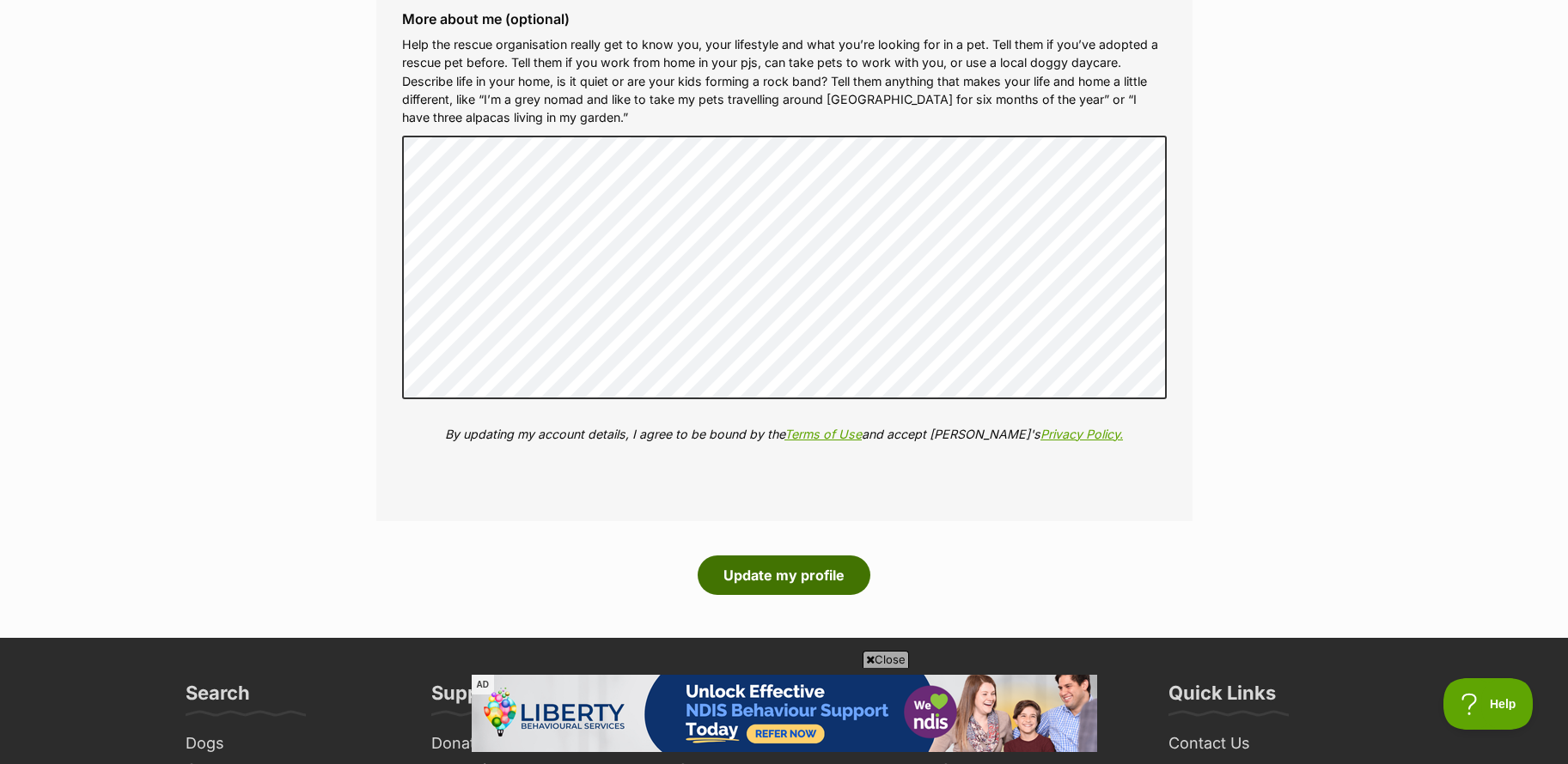
click at [789, 582] on button "Update my profile" at bounding box center [784, 575] width 173 height 39
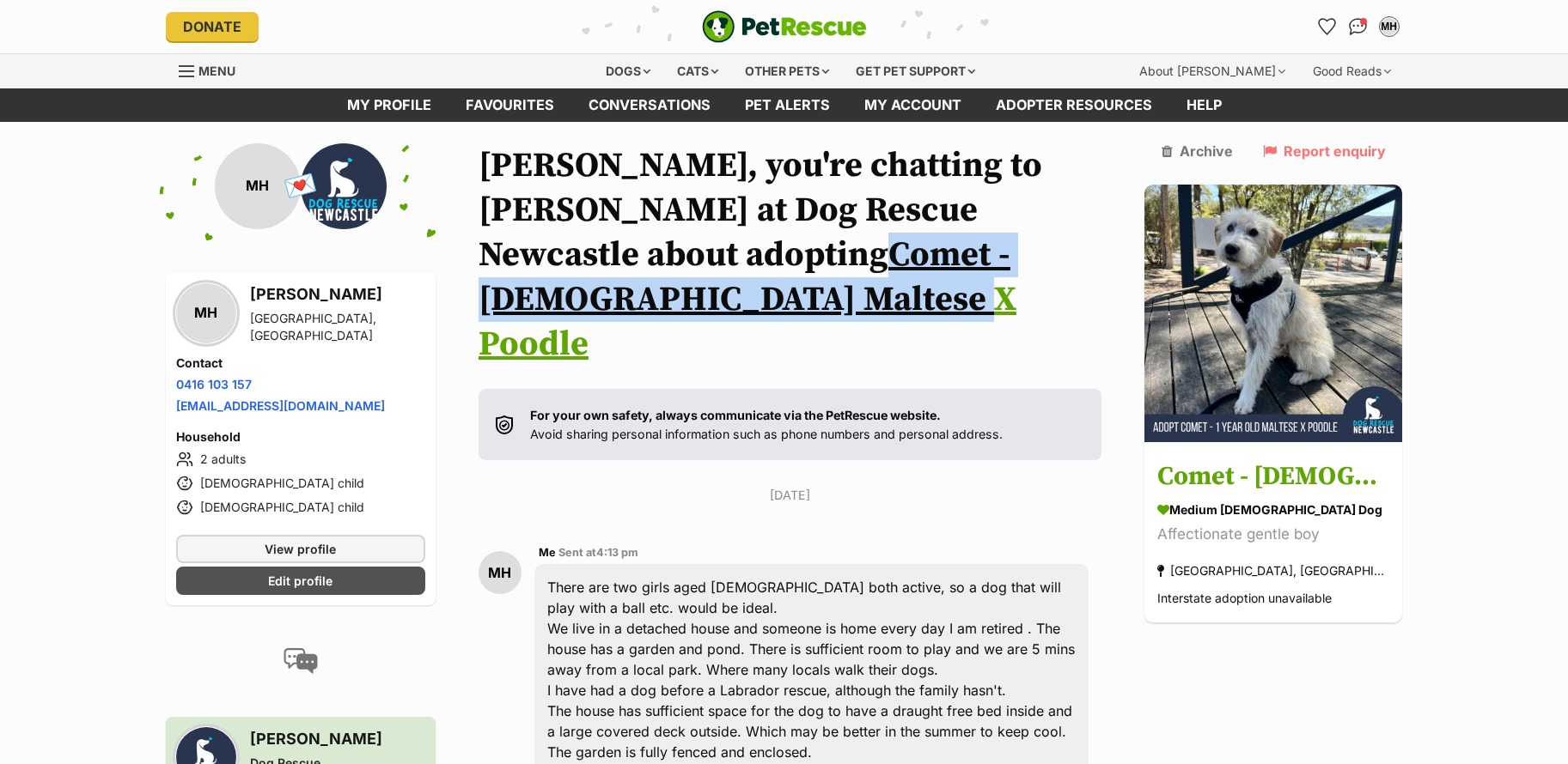
drag, startPoint x: 1067, startPoint y: 259, endPoint x: 478, endPoint y: 248, distance: 589.1
click at [483, 250] on h1 "Mike, you're chatting to Zoe at Dog Rescue Newcastle about adopting Comet - 1 Y…" at bounding box center [790, 254] width 623 height 223
copy link "Comet - 1 Year Old Maltese X Poodle"
click at [592, 251] on link "Comet - 1 Year Old Maltese X Poodle" at bounding box center [747, 299] width 538 height 132
